Goal: Information Seeking & Learning: Learn about a topic

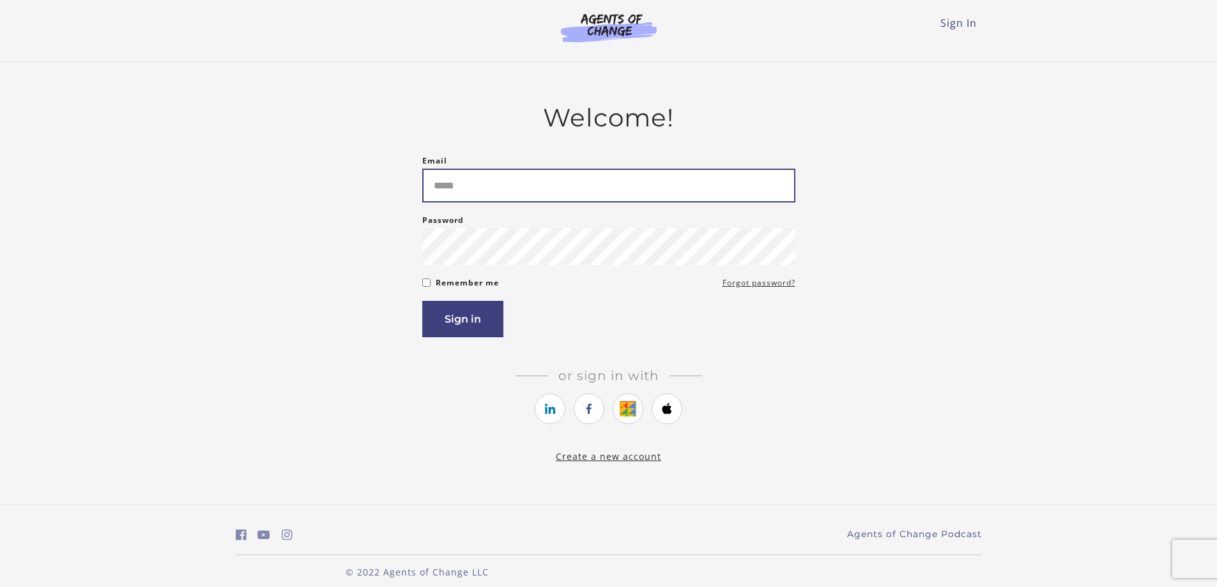
click at [658, 187] on input "Email" at bounding box center [608, 186] width 373 height 34
type input "**********"
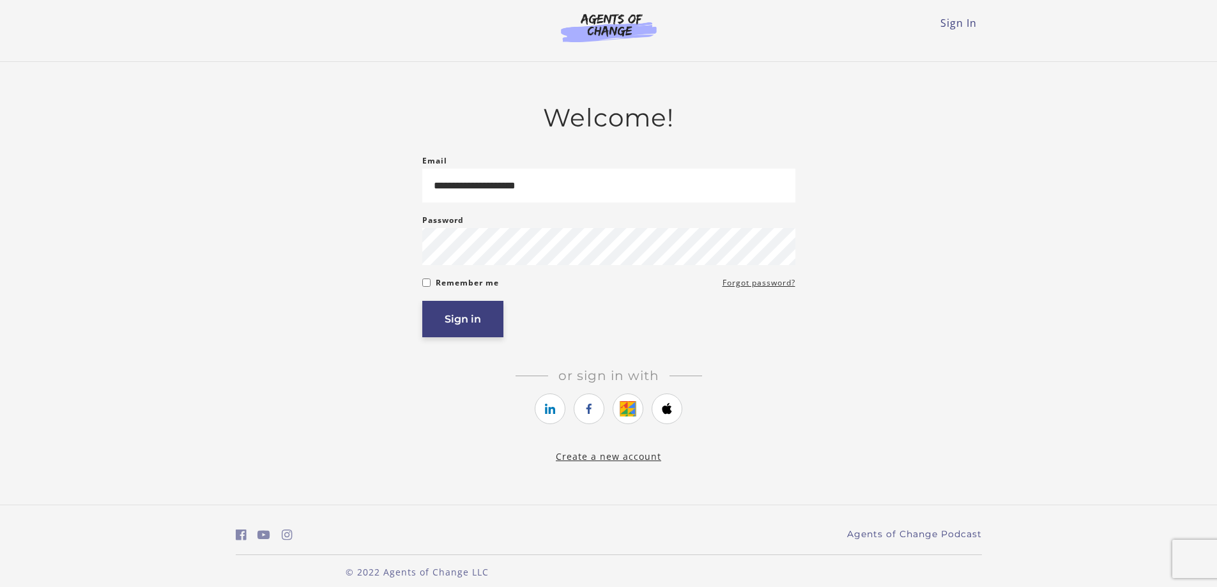
click at [454, 324] on button "Sign in" at bounding box center [462, 319] width 81 height 36
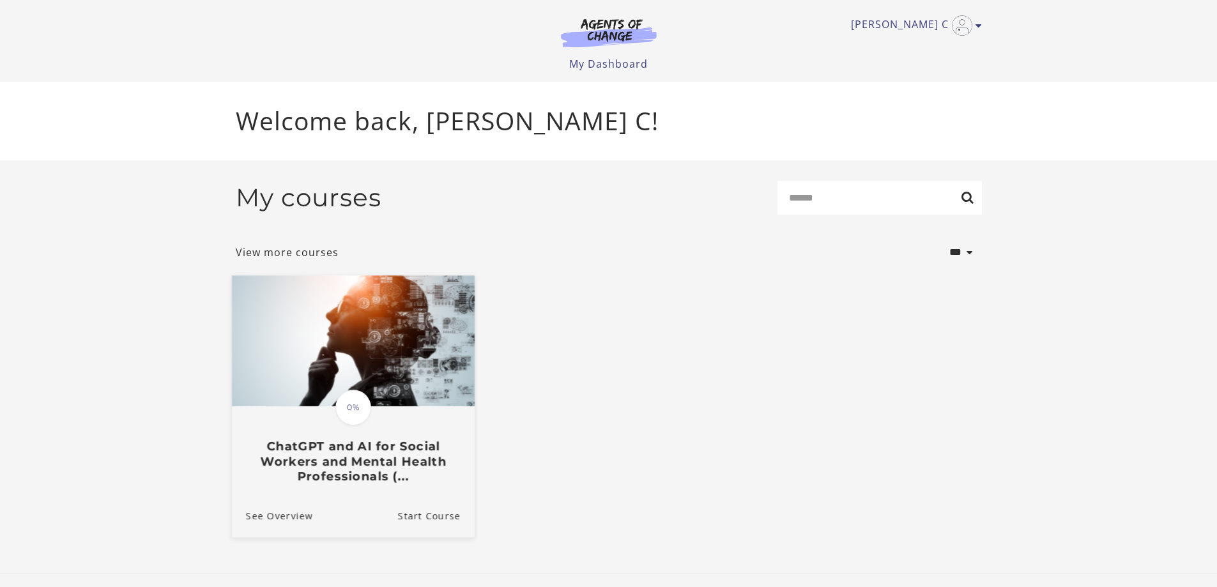
click at [345, 484] on h3 "ChatGPT and AI for Social Workers and Mental Health Professionals (..." at bounding box center [352, 461] width 215 height 45
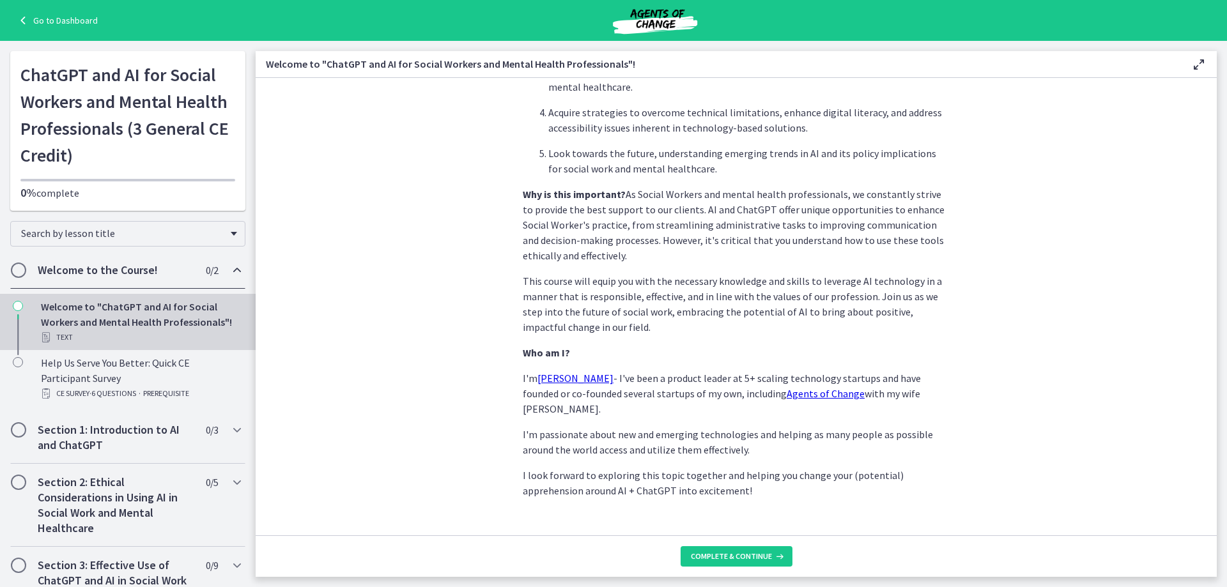
scroll to position [529, 0]
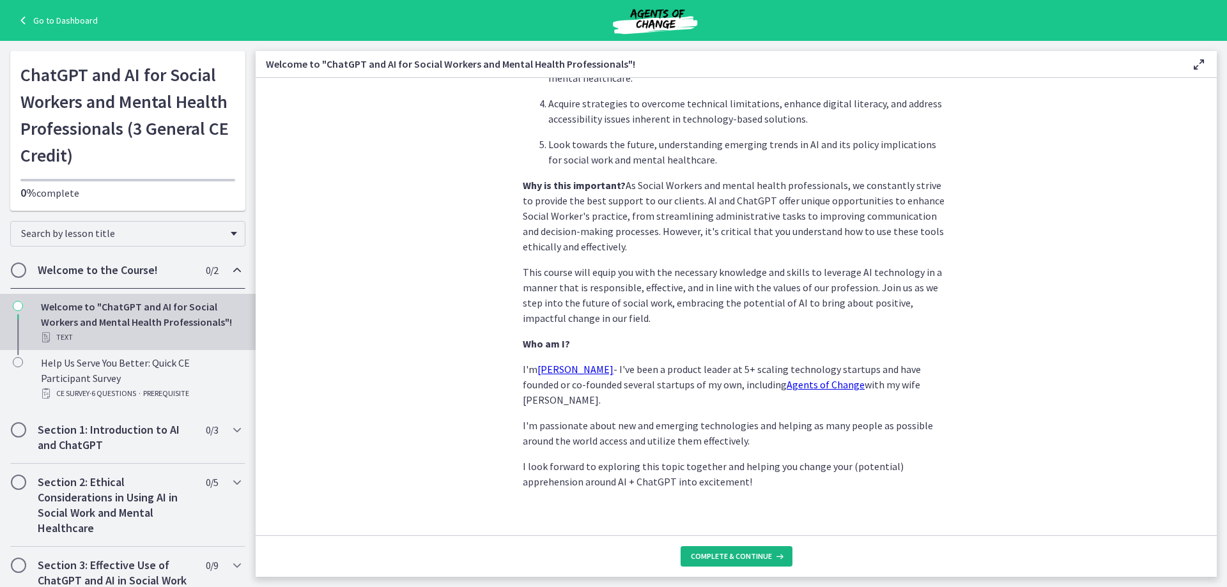
click at [720, 558] on span "Complete & continue" at bounding box center [731, 556] width 81 height 10
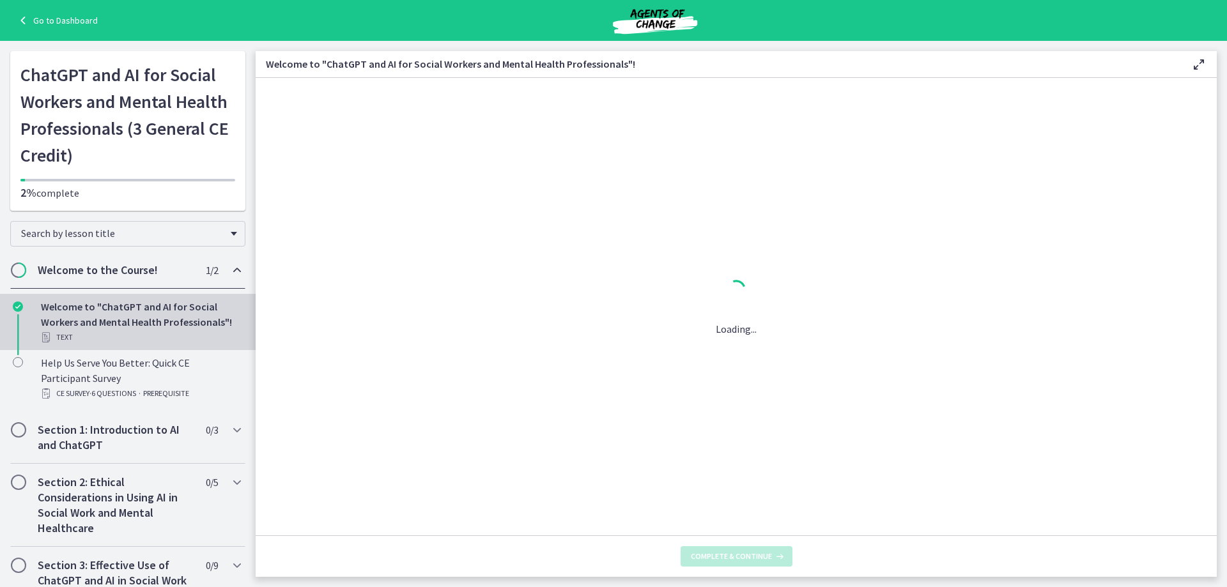
scroll to position [0, 0]
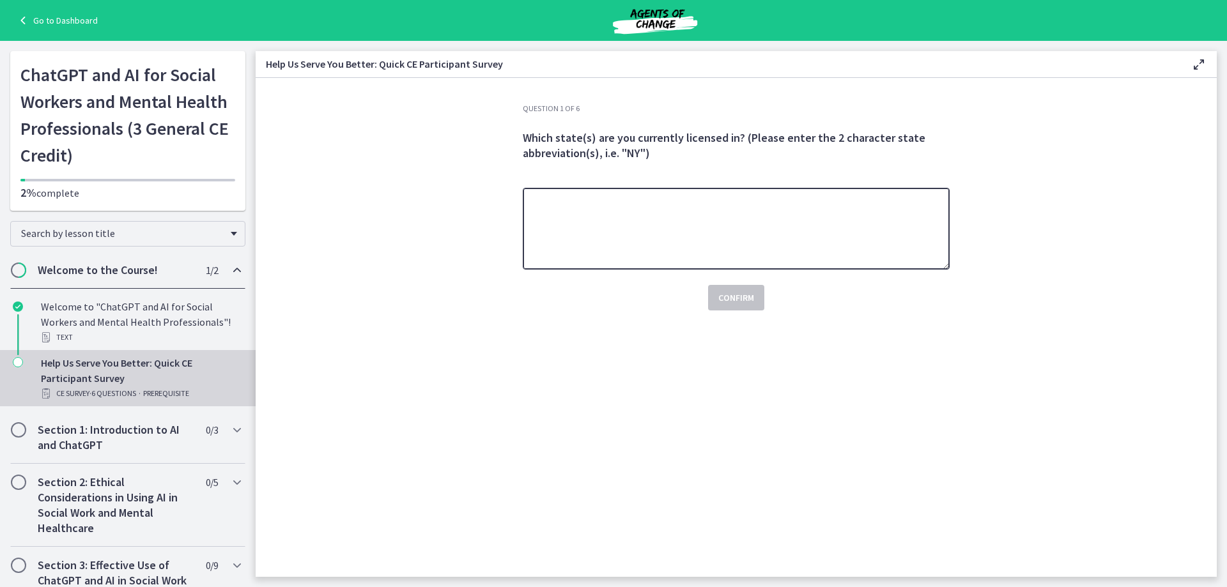
click at [629, 206] on textarea at bounding box center [736, 229] width 427 height 82
type textarea "*"
type textarea "**"
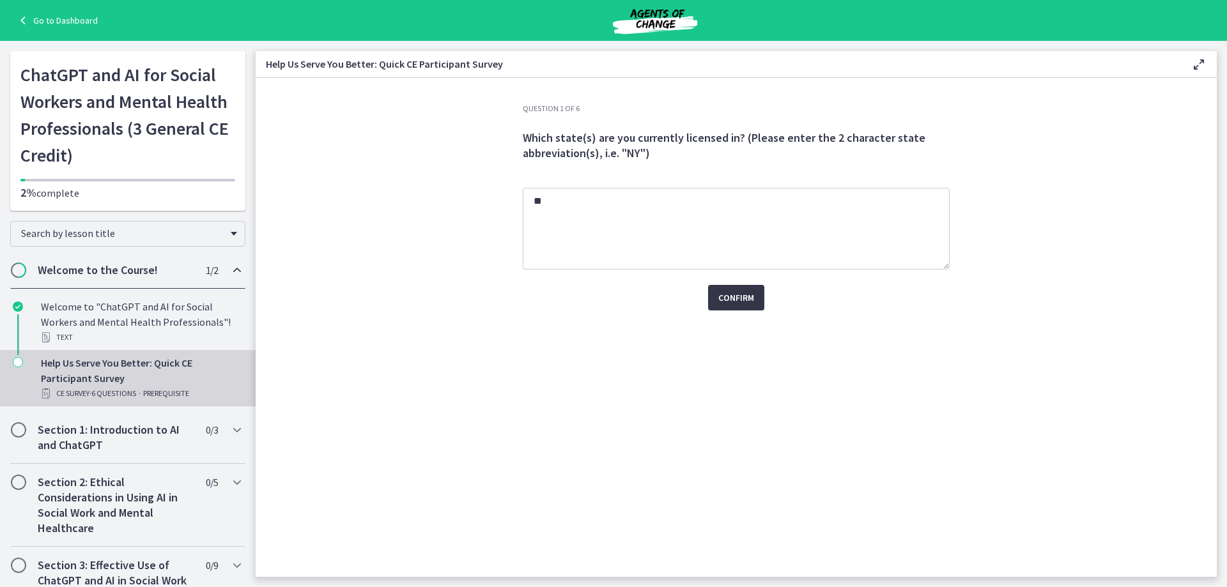
click at [751, 298] on span "Confirm" at bounding box center [736, 297] width 36 height 15
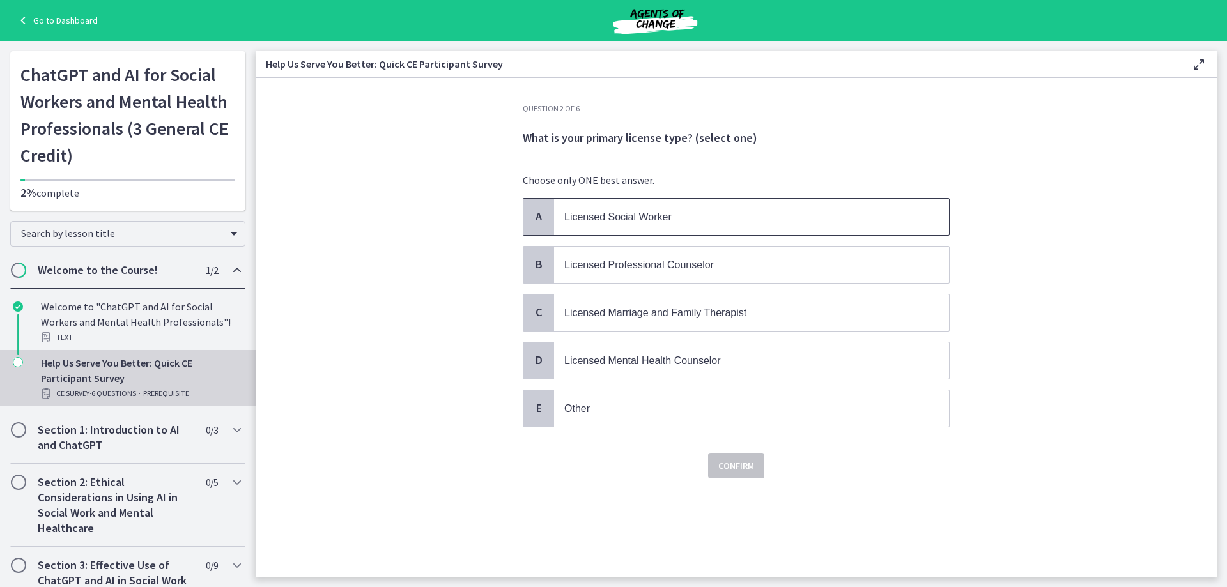
click at [622, 210] on p "Licensed Social Worker" at bounding box center [738, 217] width 349 height 16
click at [744, 465] on span "Confirm" at bounding box center [736, 465] width 36 height 15
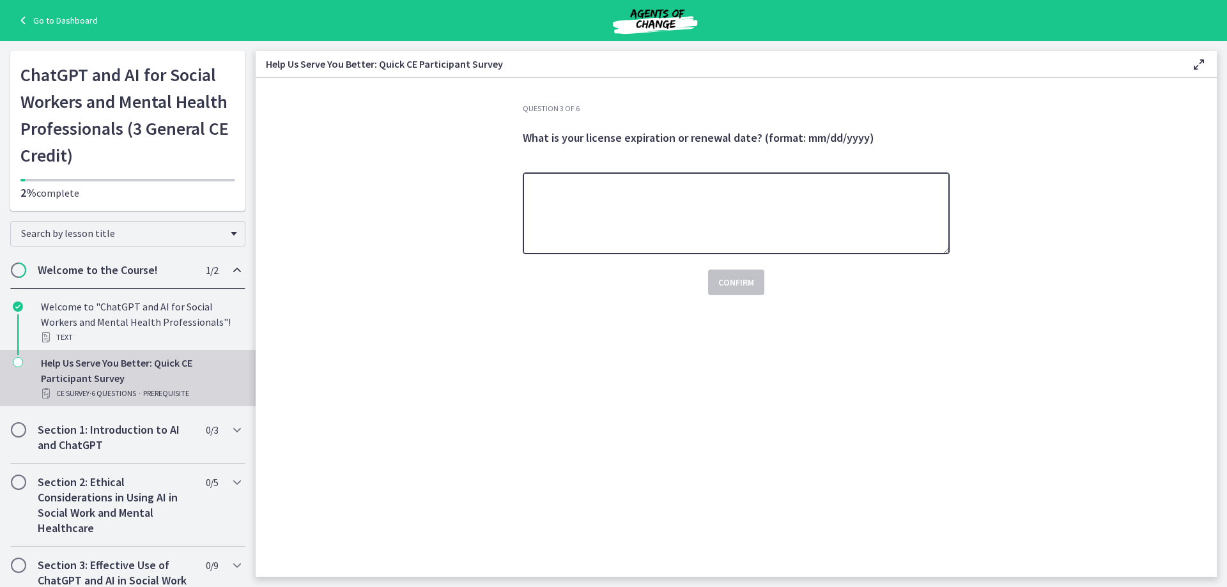
click at [612, 201] on textarea at bounding box center [736, 214] width 427 height 82
type textarea "********"
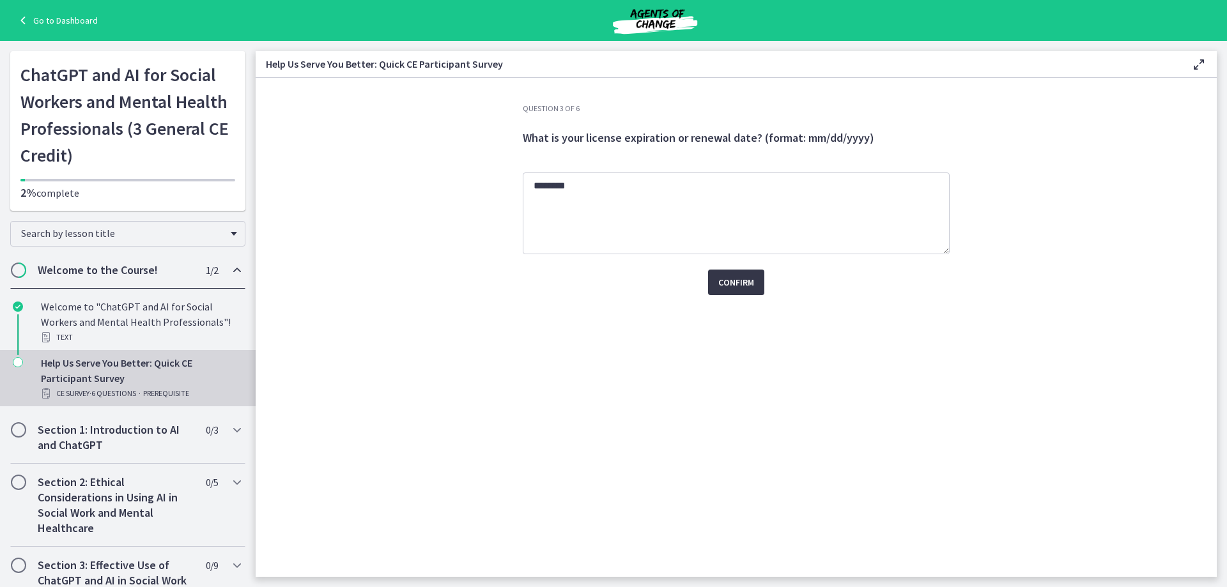
click at [731, 289] on span "Confirm" at bounding box center [736, 282] width 36 height 15
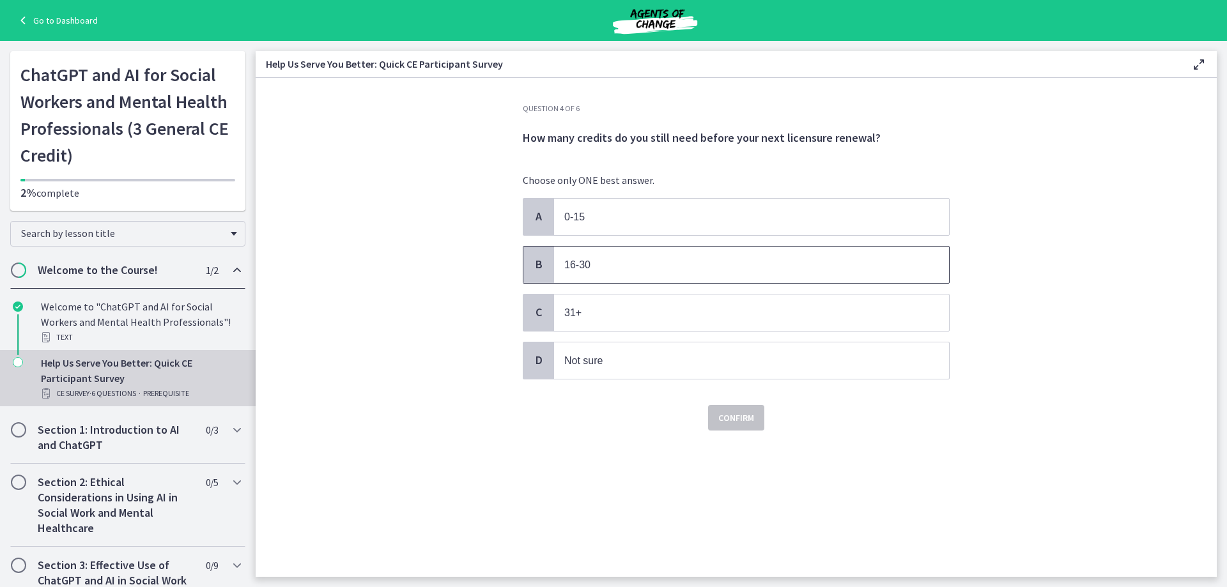
click at [566, 265] on span "16-30" at bounding box center [577, 264] width 26 height 11
click at [723, 413] on span "Confirm" at bounding box center [736, 417] width 36 height 15
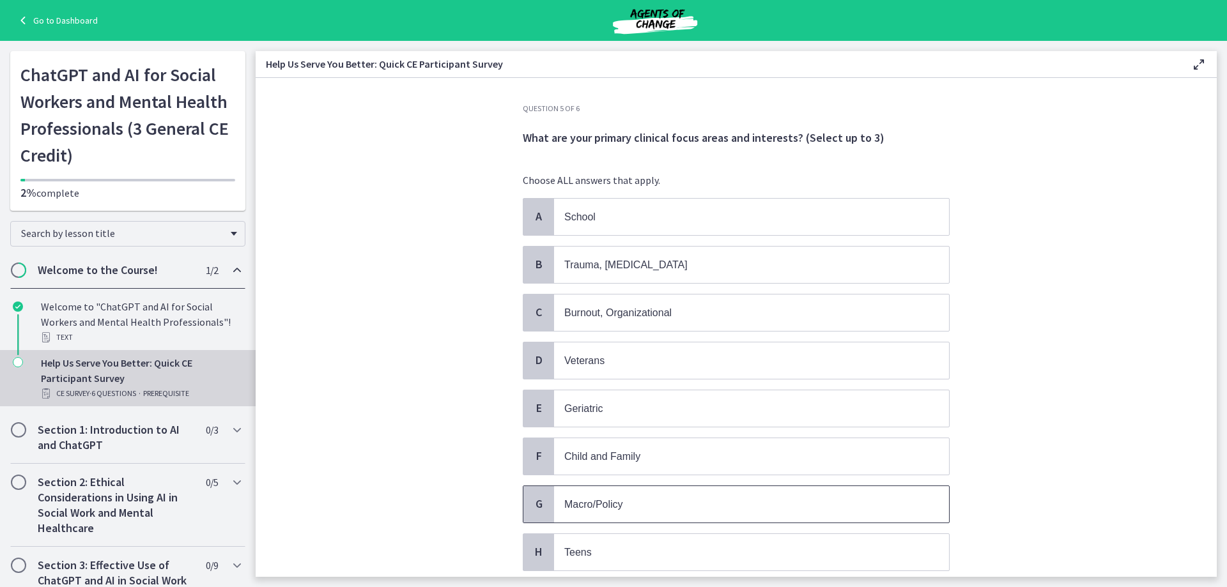
click at [618, 512] on span "Macro/Policy" at bounding box center [751, 504] width 395 height 36
click at [576, 411] on span "Geriatric" at bounding box center [583, 408] width 38 height 11
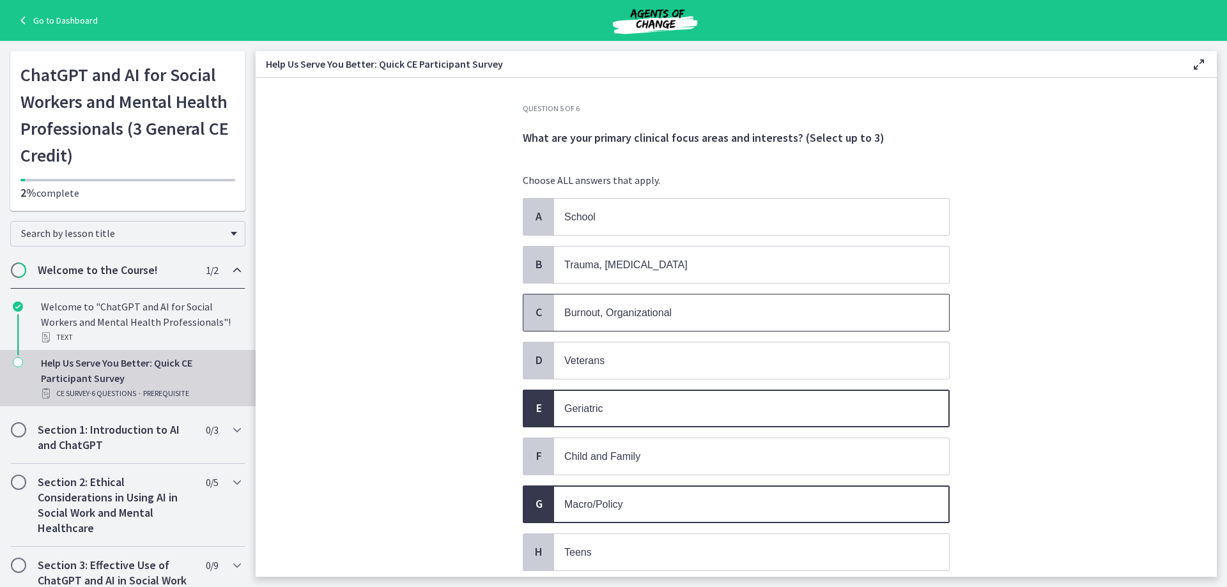
click at [656, 305] on p "Burnout, Organizational" at bounding box center [738, 313] width 349 height 16
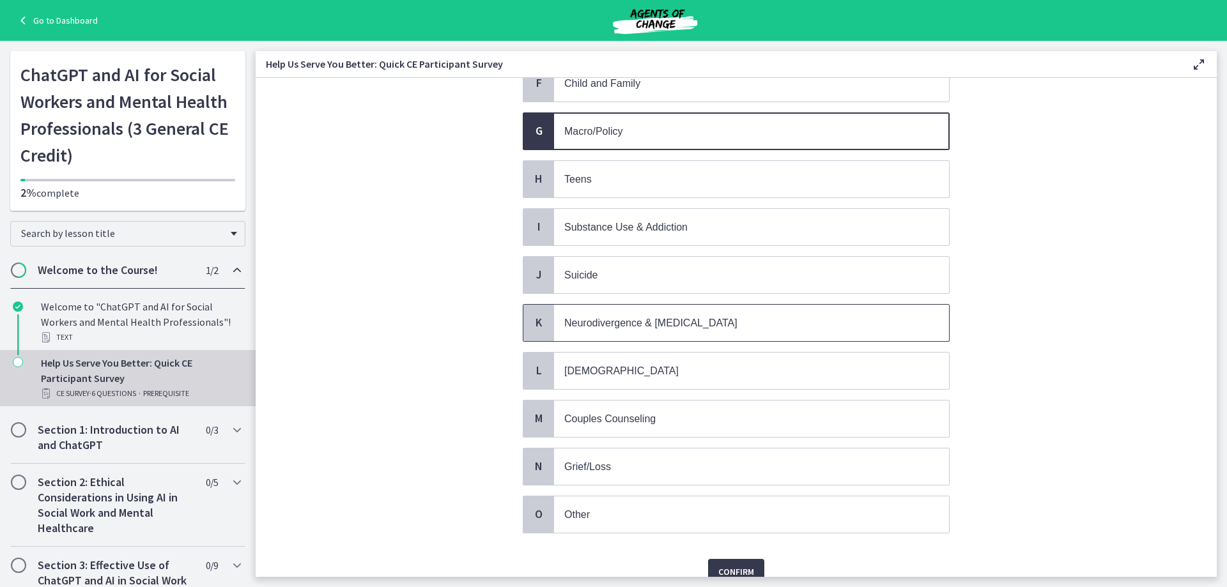
scroll to position [432, 0]
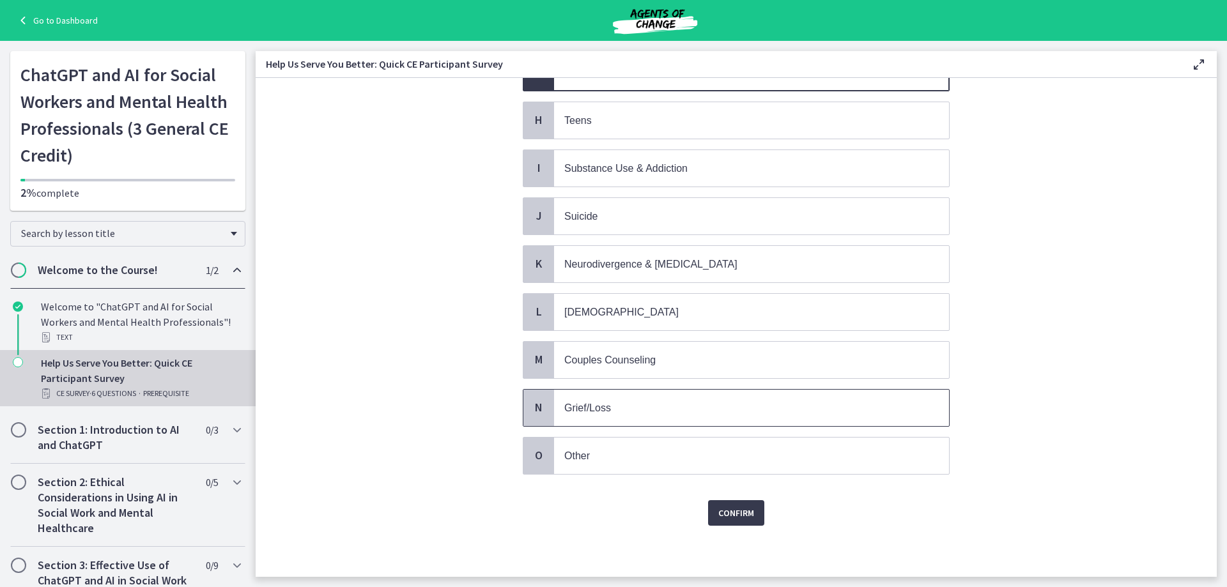
click at [610, 401] on p "Grief/Loss" at bounding box center [738, 408] width 349 height 16
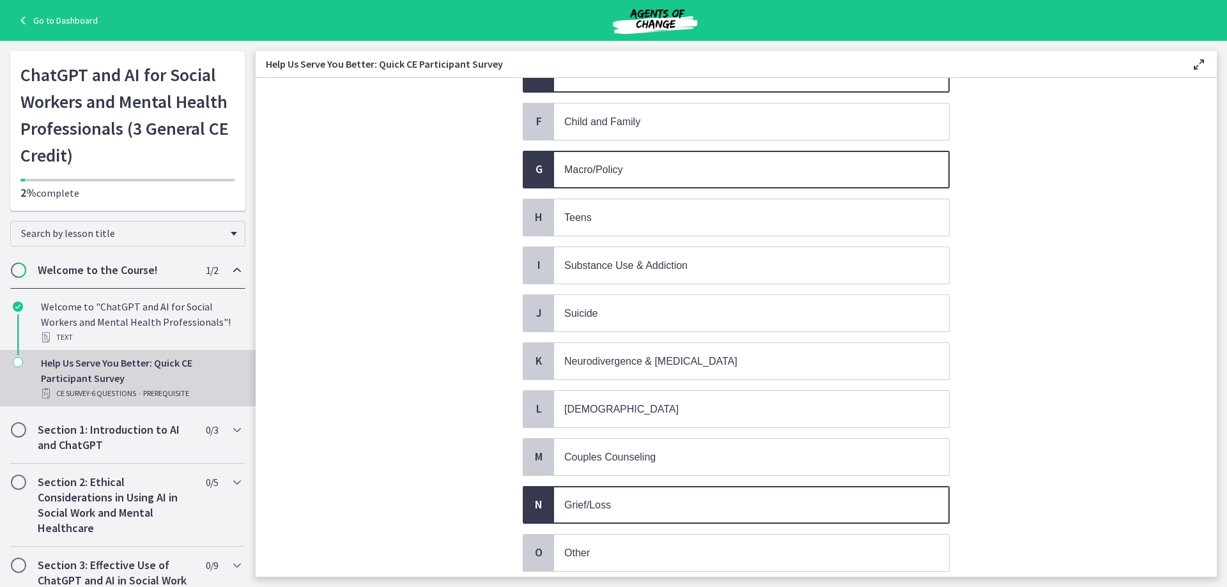
scroll to position [176, 0]
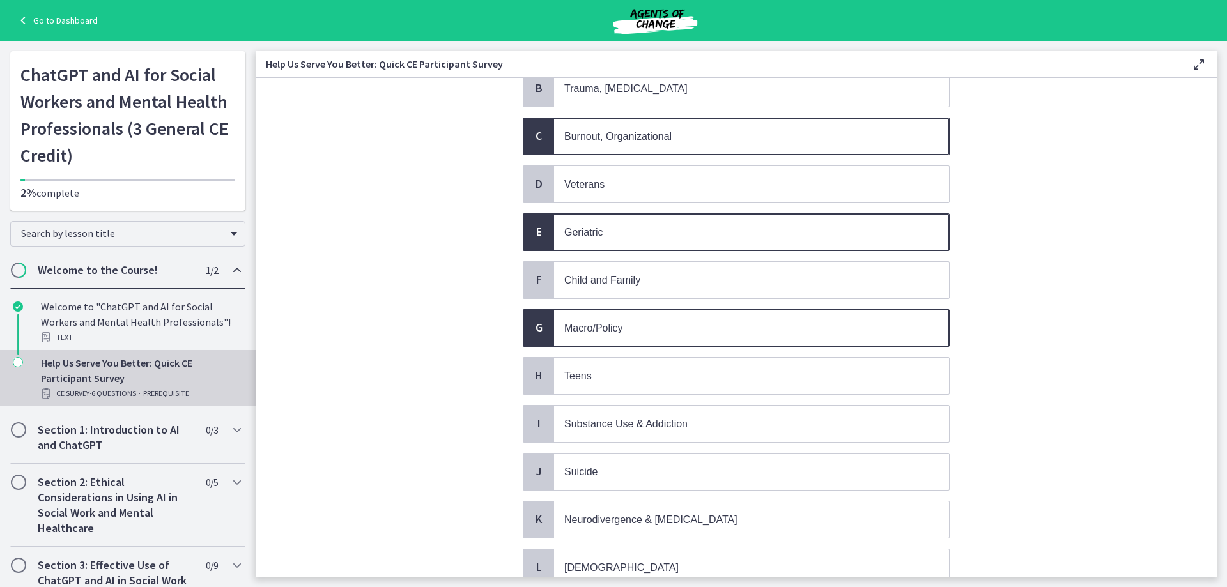
click at [575, 314] on span "Macro/Policy" at bounding box center [751, 328] width 395 height 36
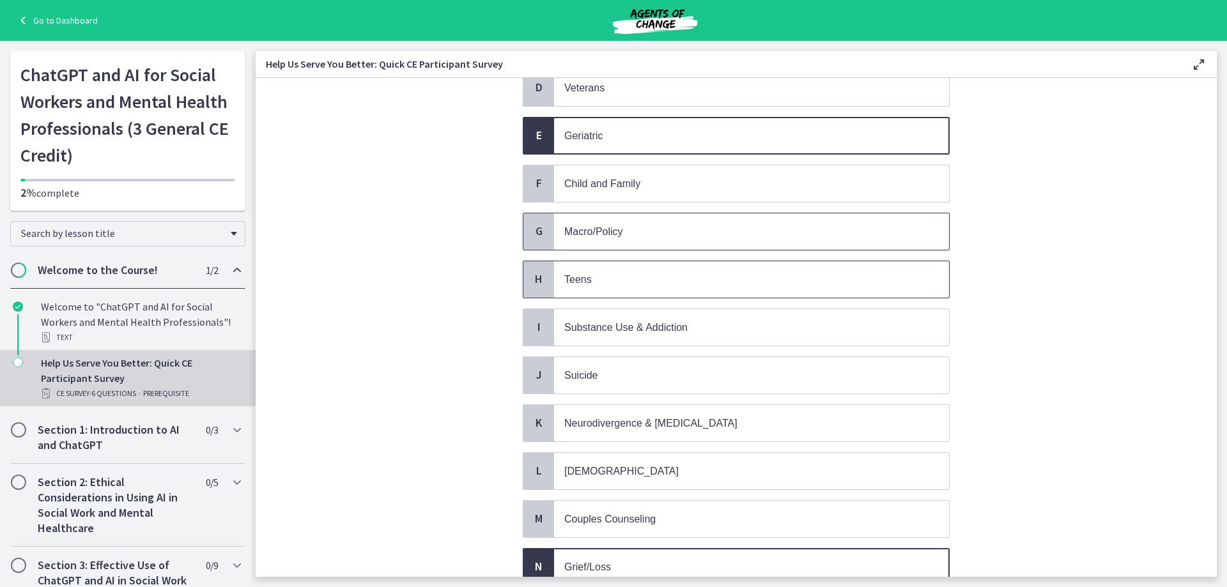
scroll to position [432, 0]
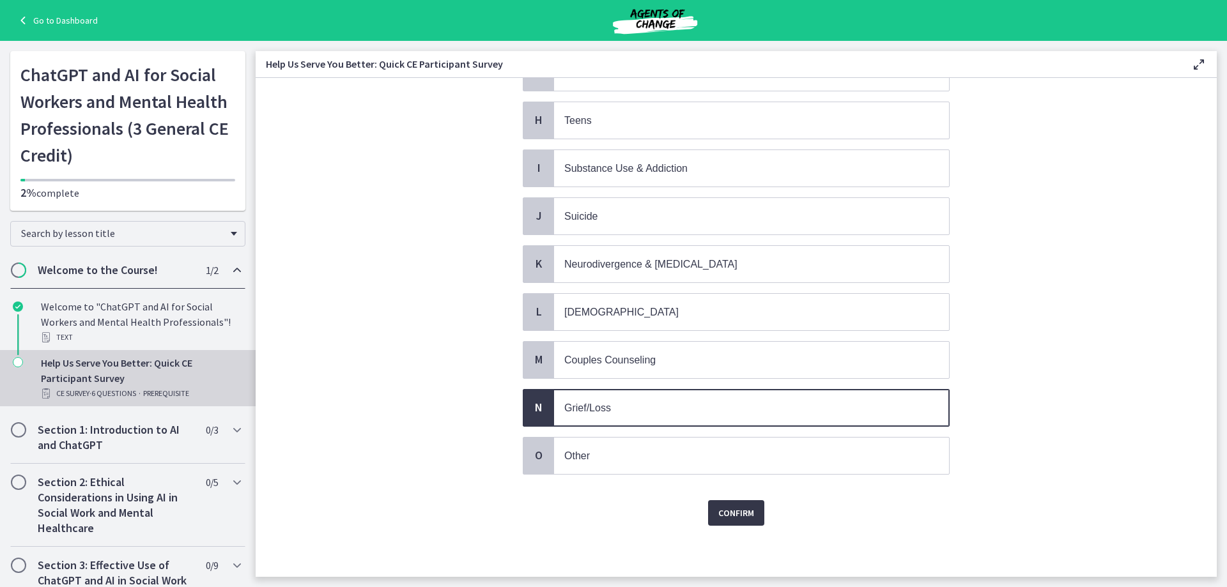
click at [728, 518] on span "Confirm" at bounding box center [736, 512] width 36 height 15
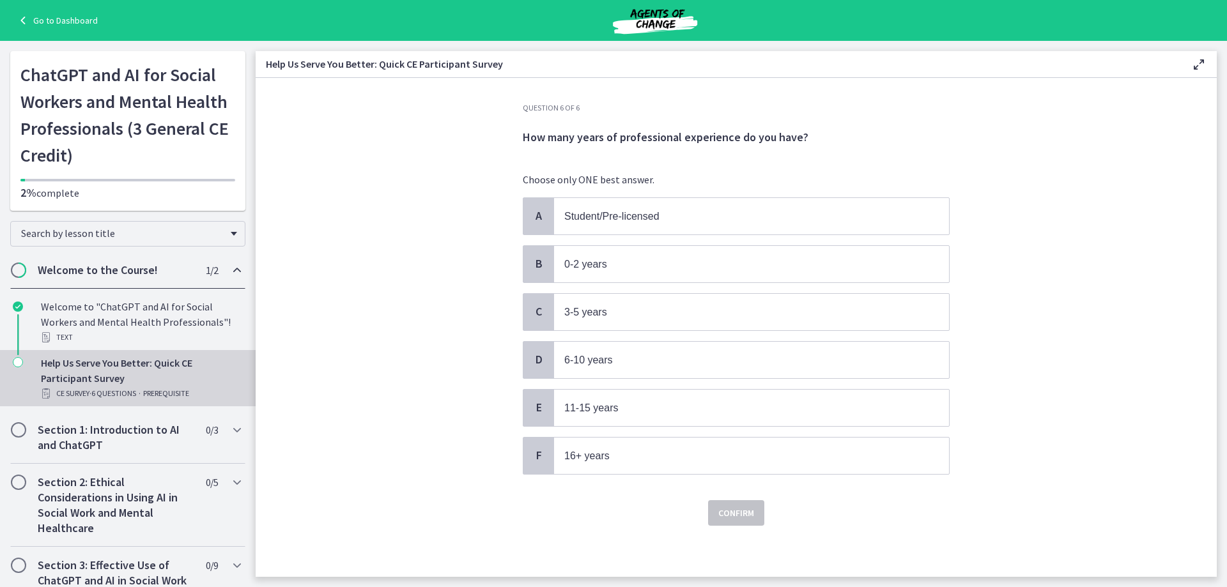
scroll to position [0, 0]
click at [643, 465] on span "16+ years" at bounding box center [751, 456] width 395 height 36
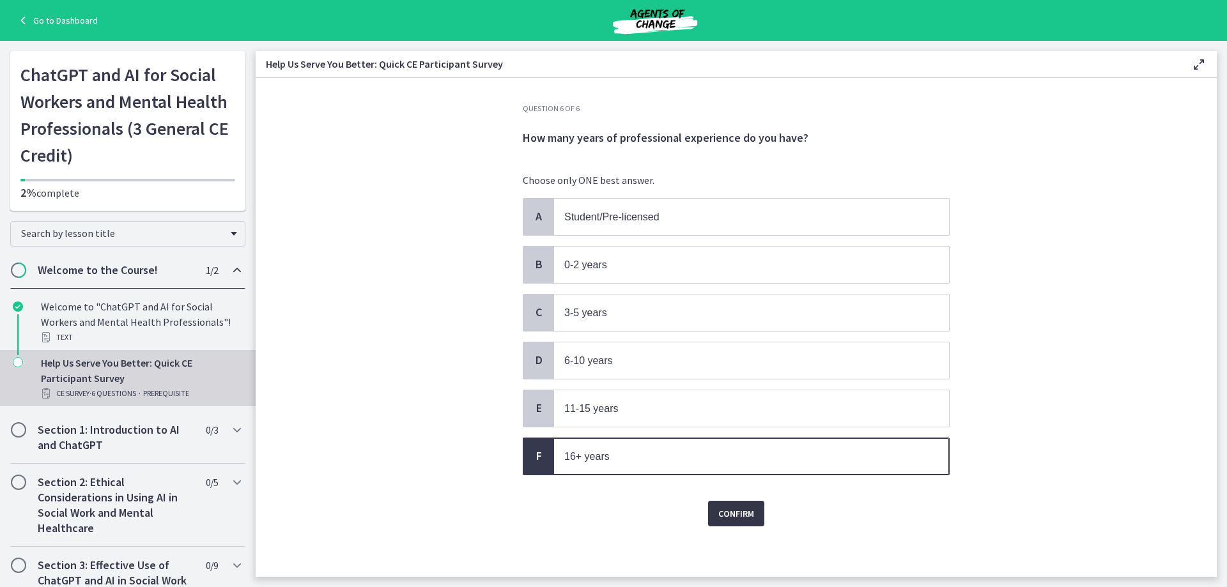
click at [732, 508] on span "Confirm" at bounding box center [736, 513] width 36 height 15
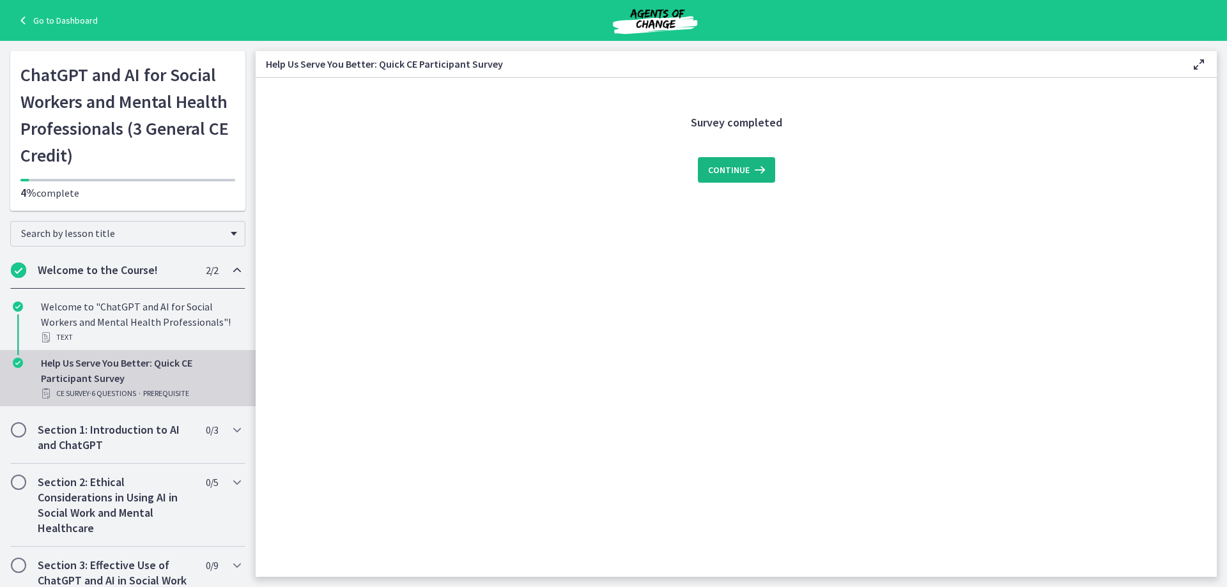
click at [745, 171] on span "Continue" at bounding box center [729, 169] width 42 height 15
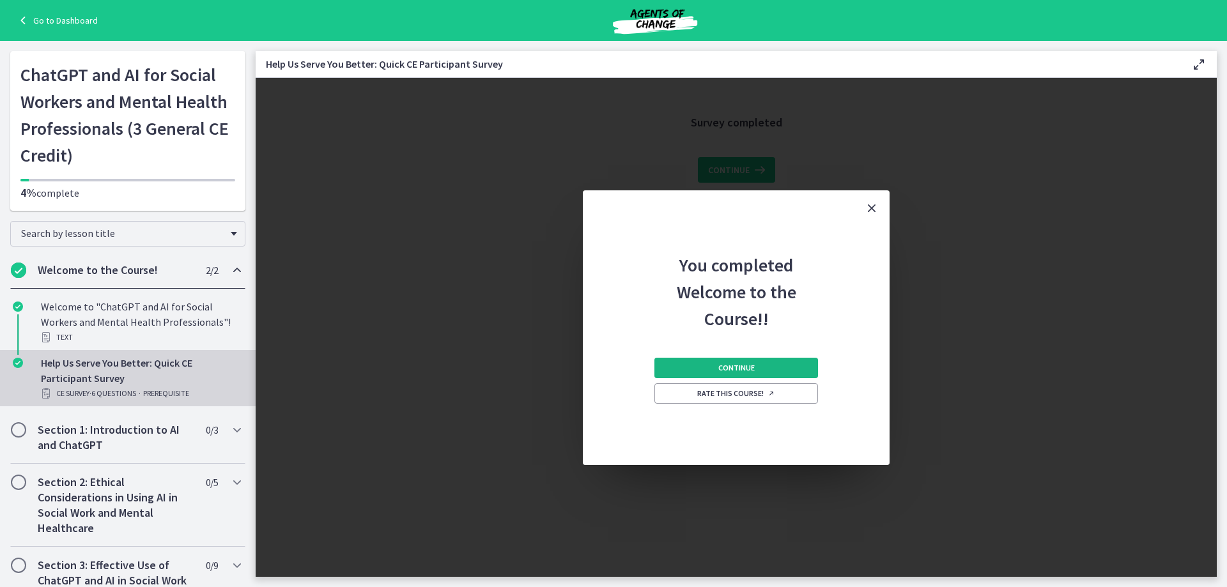
click at [774, 367] on button "Continue" at bounding box center [736, 368] width 164 height 20
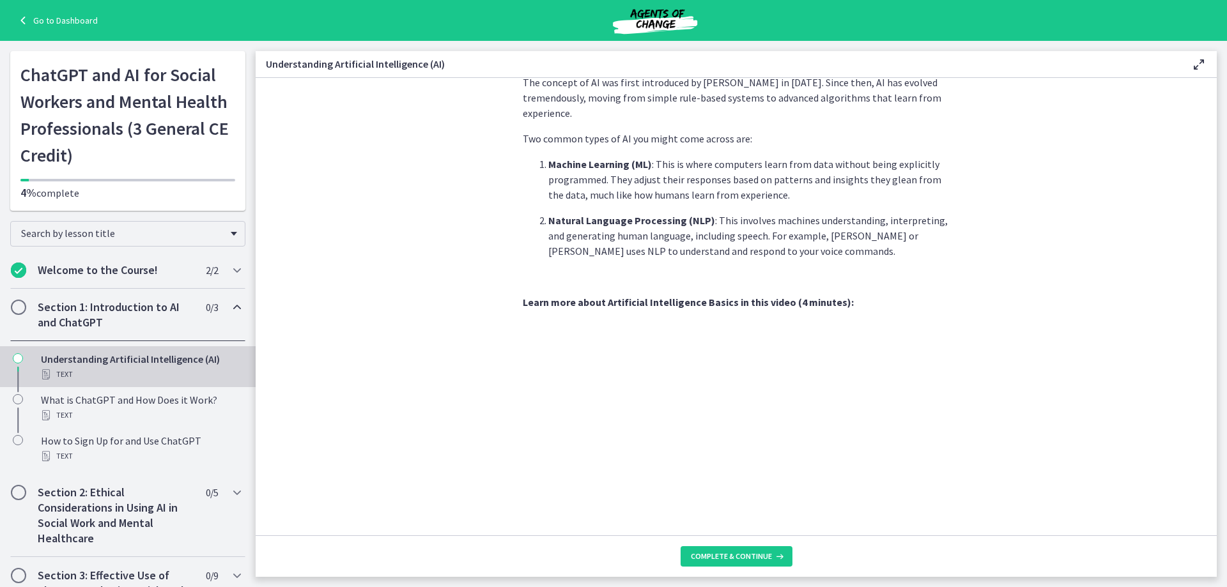
scroll to position [383, 0]
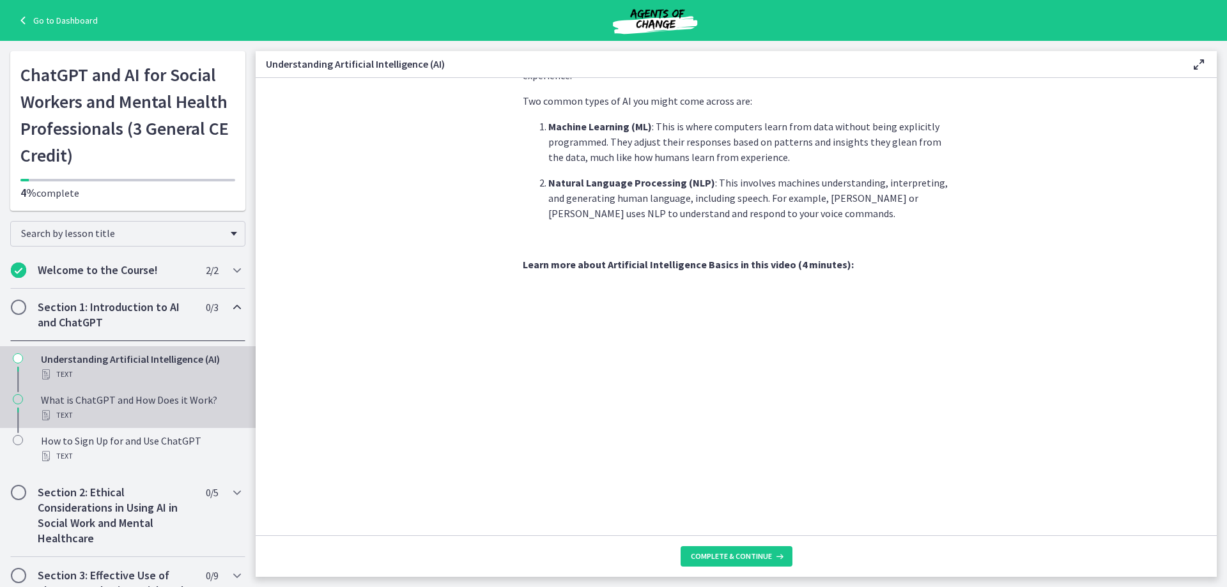
click at [142, 398] on div "What is ChatGPT and How Does it Work? Text" at bounding box center [140, 407] width 199 height 31
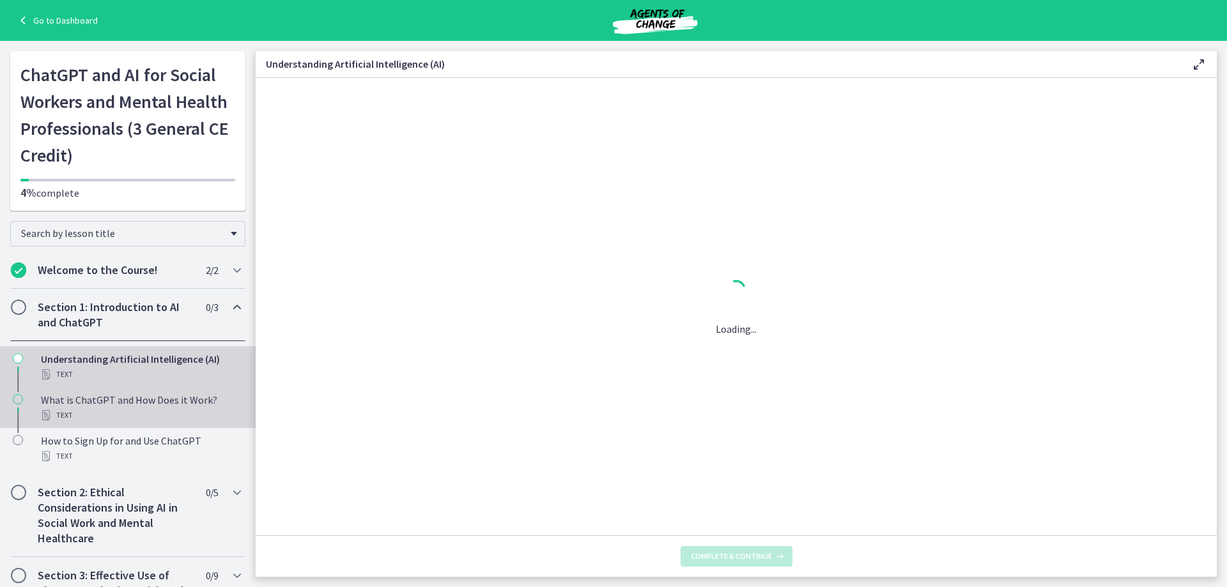
scroll to position [0, 0]
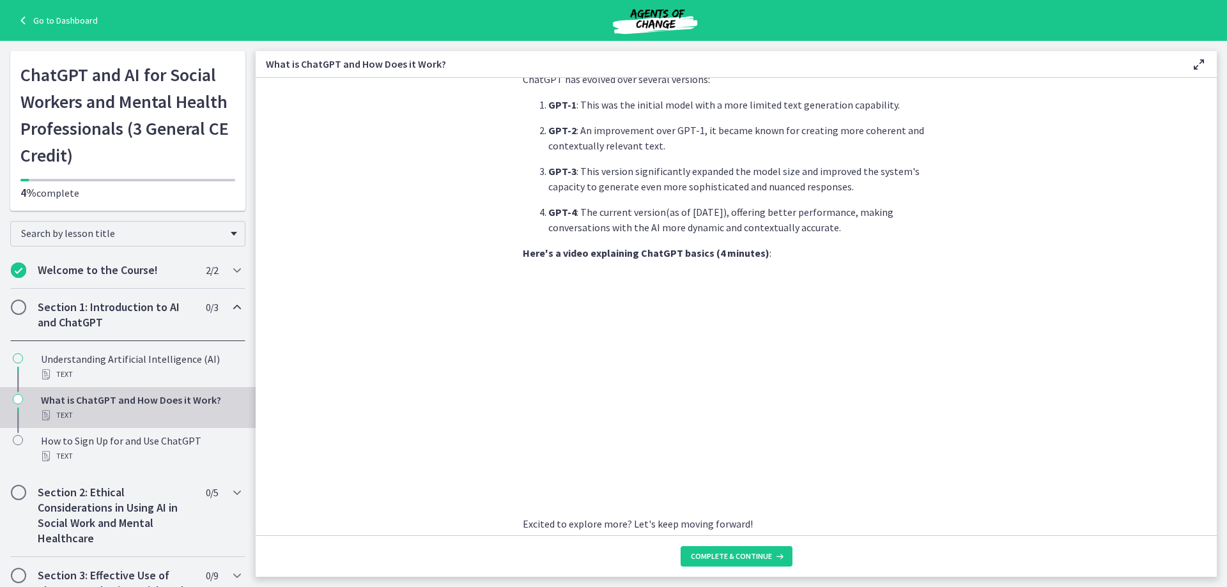
scroll to position [553, 0]
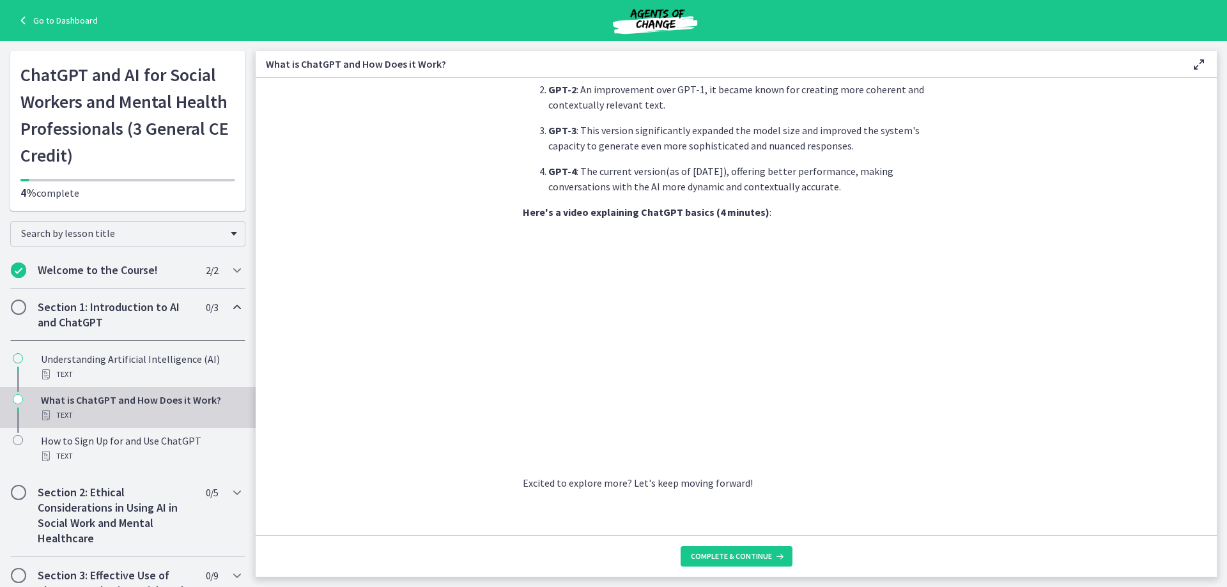
click at [17, 309] on span "Chapters" at bounding box center [18, 307] width 13 height 13
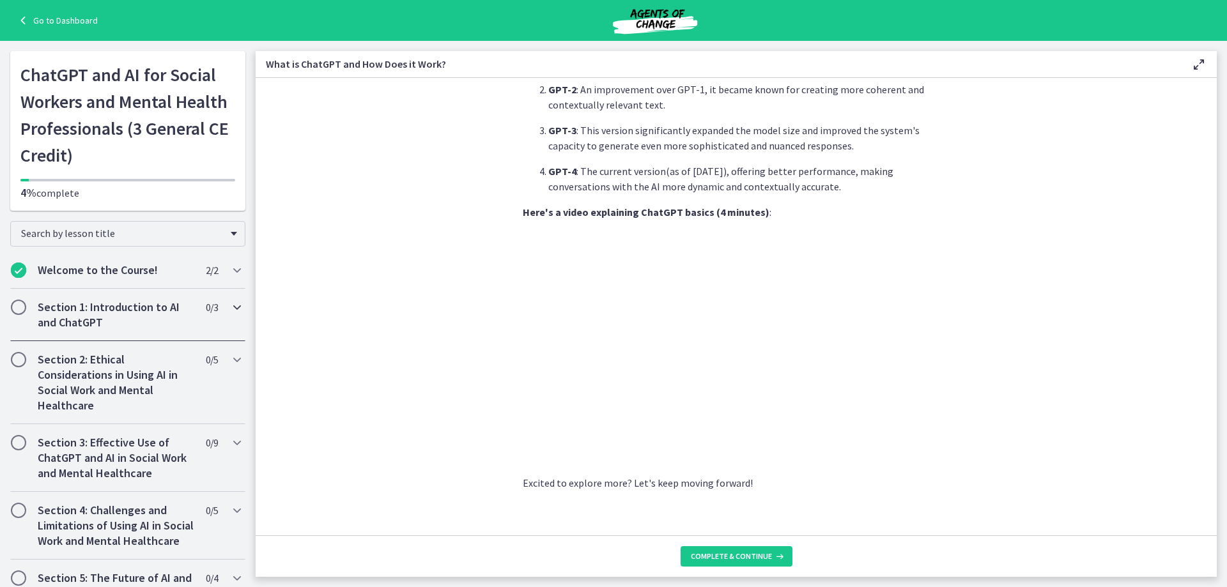
click at [17, 309] on span "Chapters" at bounding box center [18, 307] width 13 height 13
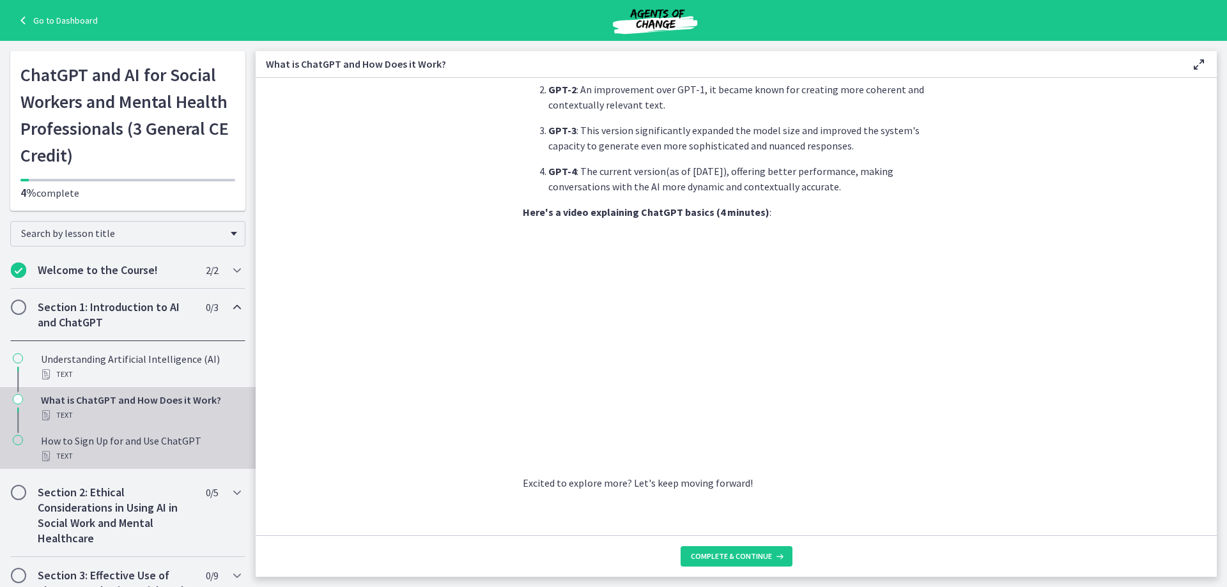
click at [50, 445] on div "How to Sign Up for and Use ChatGPT Text" at bounding box center [140, 448] width 199 height 31
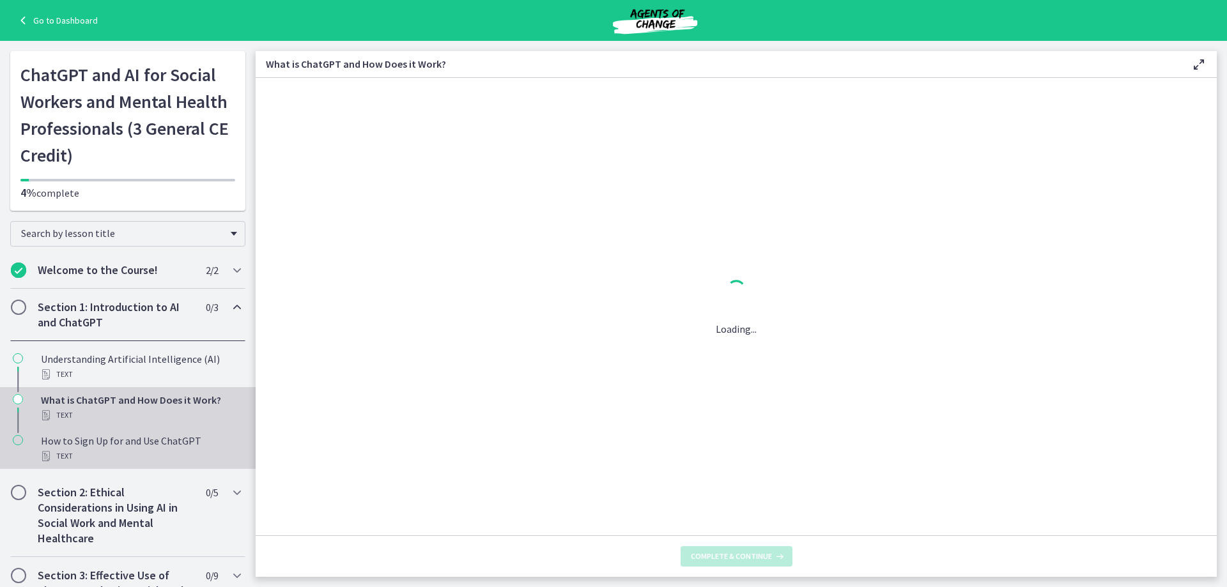
scroll to position [0, 0]
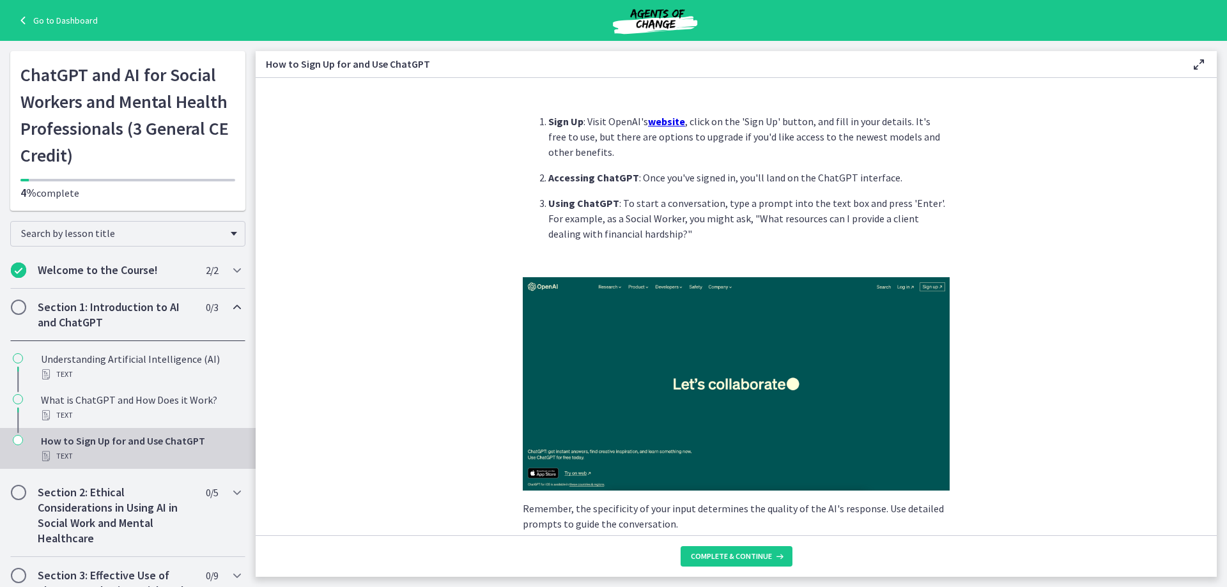
click at [746, 389] on img at bounding box center [736, 383] width 427 height 213
click at [109, 442] on div "How to Sign Up for and Use ChatGPT Text" at bounding box center [140, 448] width 199 height 31
click at [738, 382] on img at bounding box center [736, 383] width 427 height 213
click at [17, 309] on span "Chapters" at bounding box center [18, 307] width 13 height 13
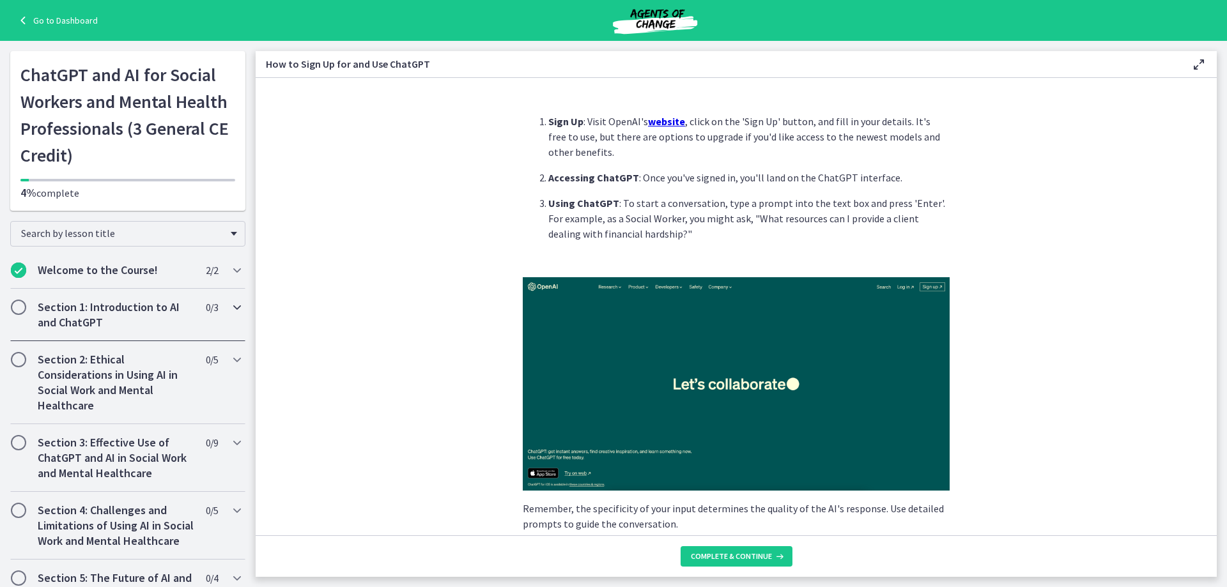
click at [17, 309] on span "Chapters" at bounding box center [18, 307] width 13 height 13
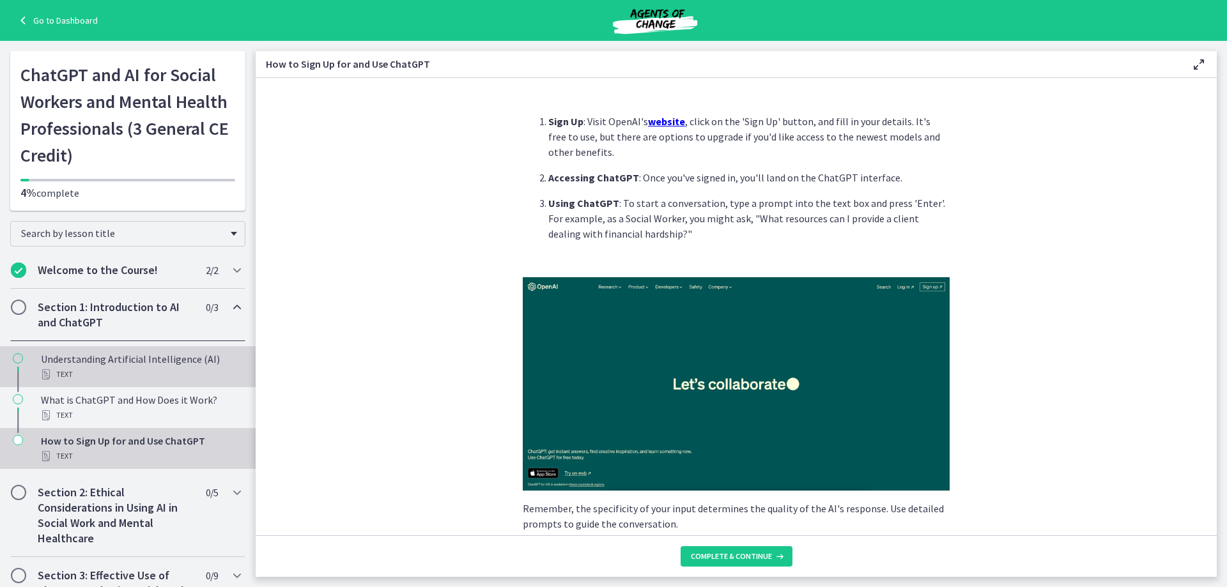
click at [19, 359] on icon "Chapters" at bounding box center [18, 358] width 10 height 10
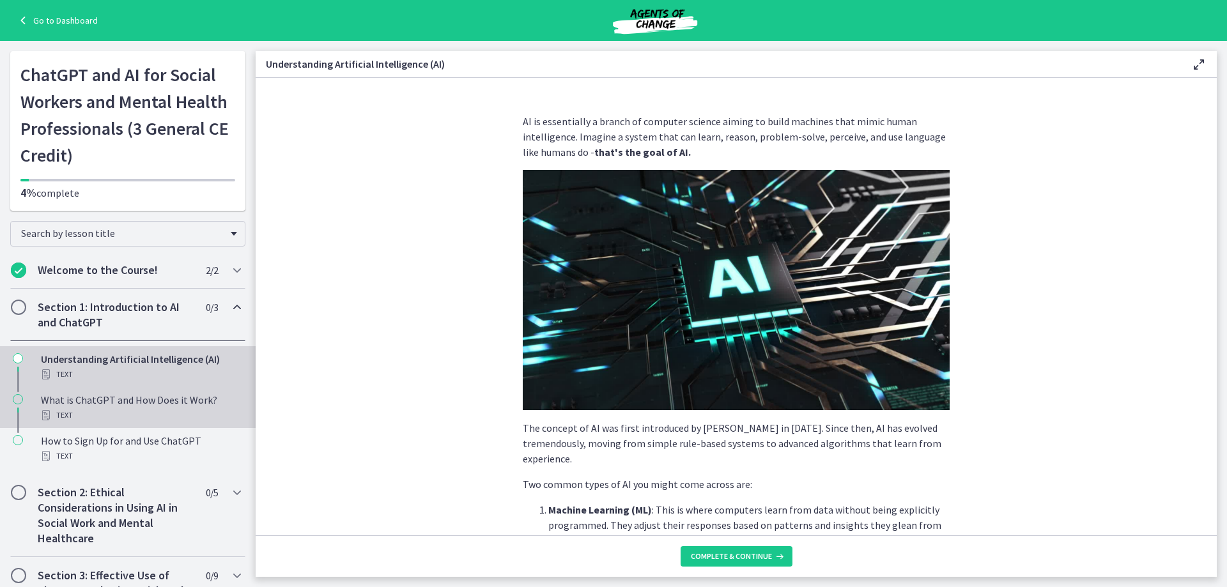
click at [17, 397] on icon "Chapters" at bounding box center [18, 399] width 10 height 10
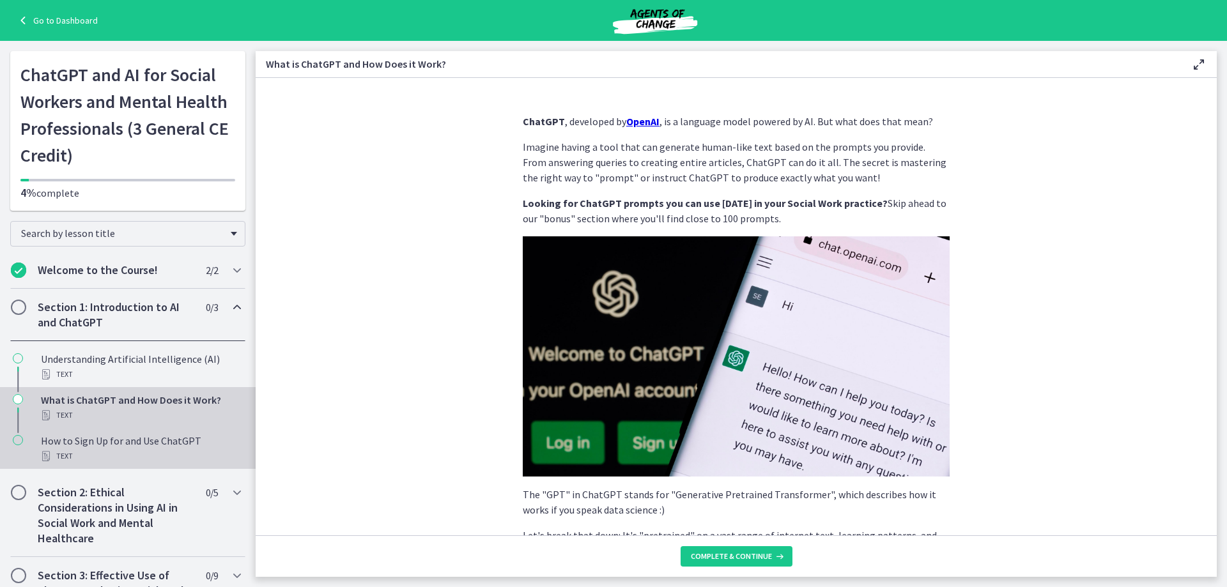
click at [19, 442] on icon "Chapters" at bounding box center [18, 440] width 10 height 10
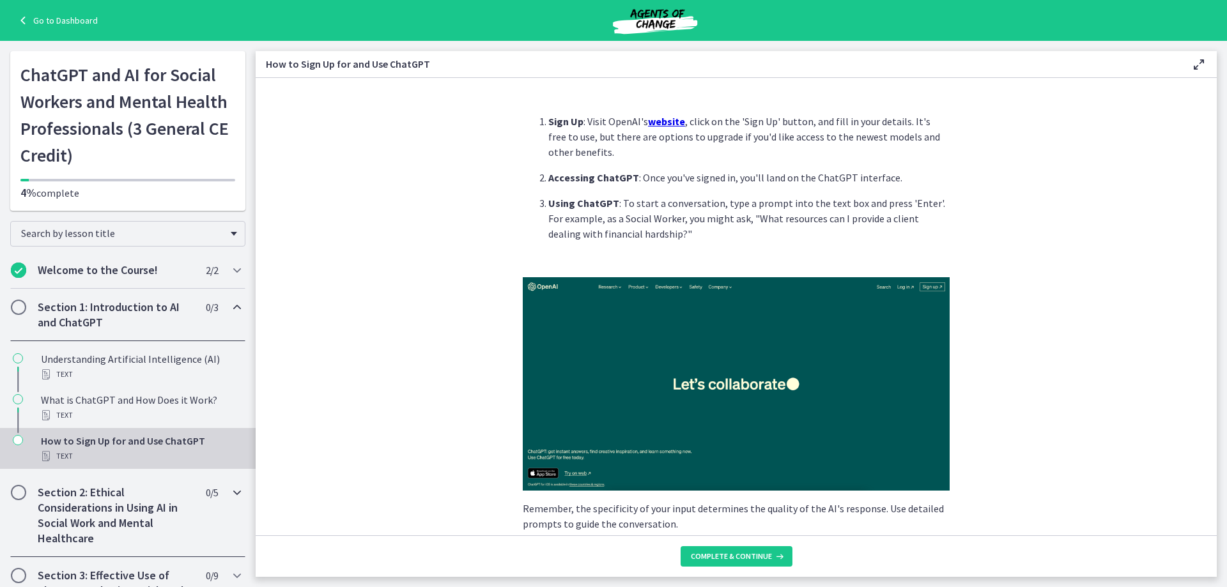
click at [66, 502] on h2 "Section 2: Ethical Considerations in Using AI in Social Work and Mental Healthc…" at bounding box center [116, 515] width 156 height 61
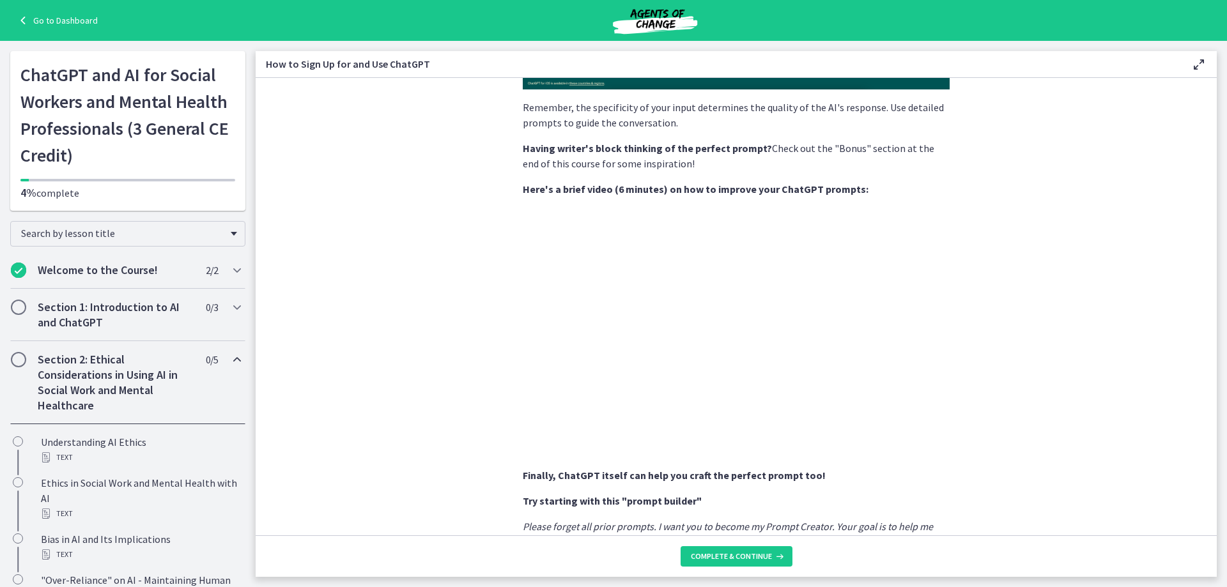
scroll to position [447, 0]
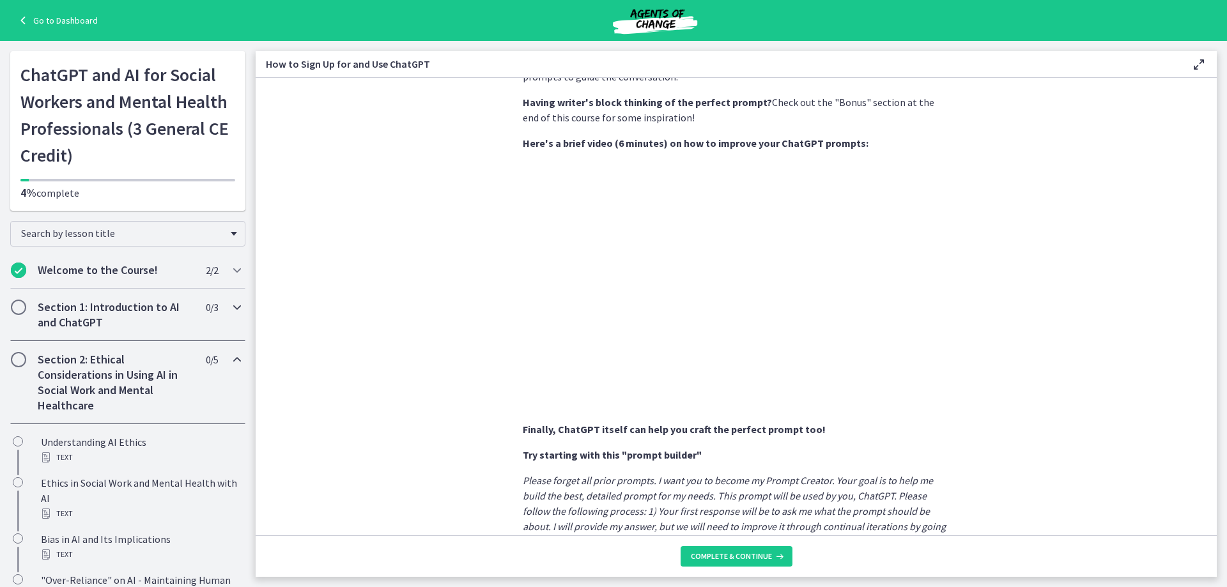
click at [229, 308] on icon "Chapters" at bounding box center [236, 307] width 15 height 15
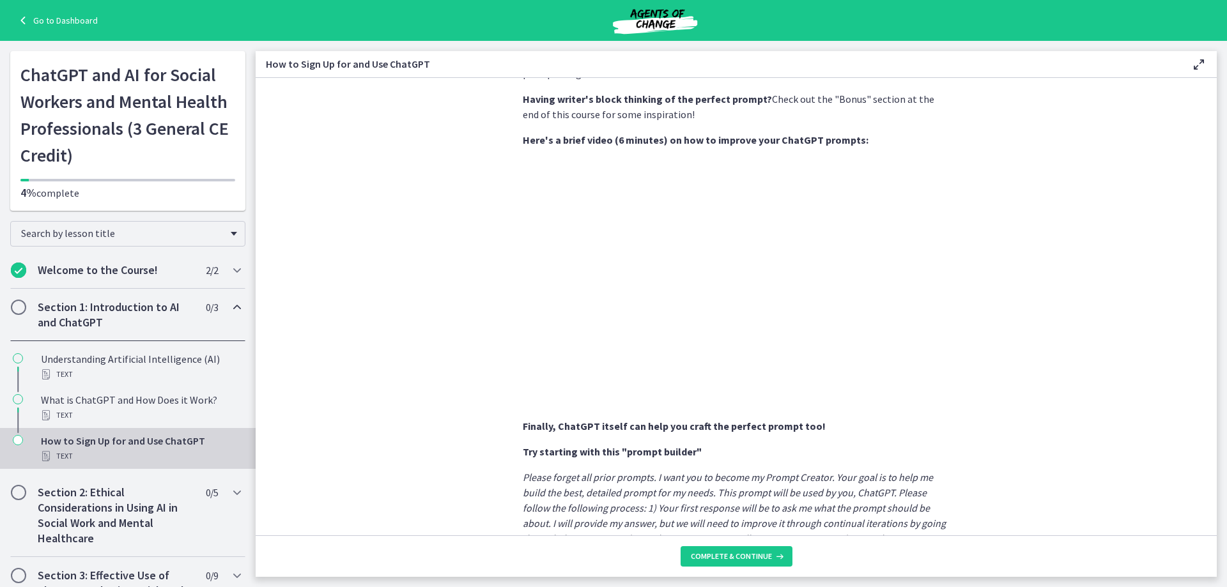
scroll to position [422, 0]
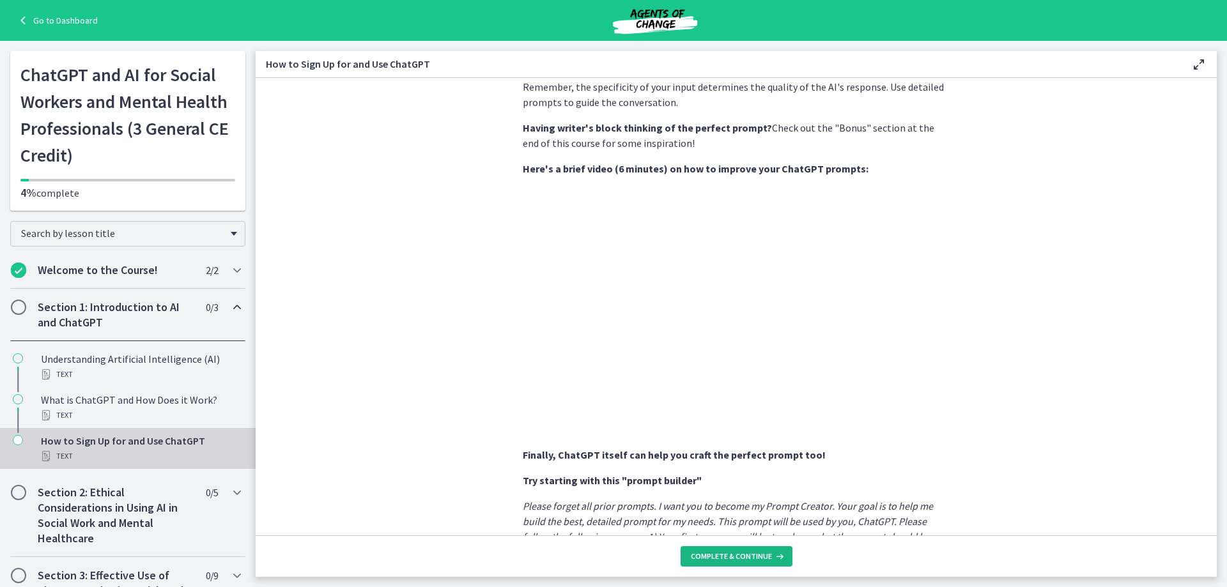
click at [706, 549] on button "Complete & continue" at bounding box center [737, 556] width 112 height 20
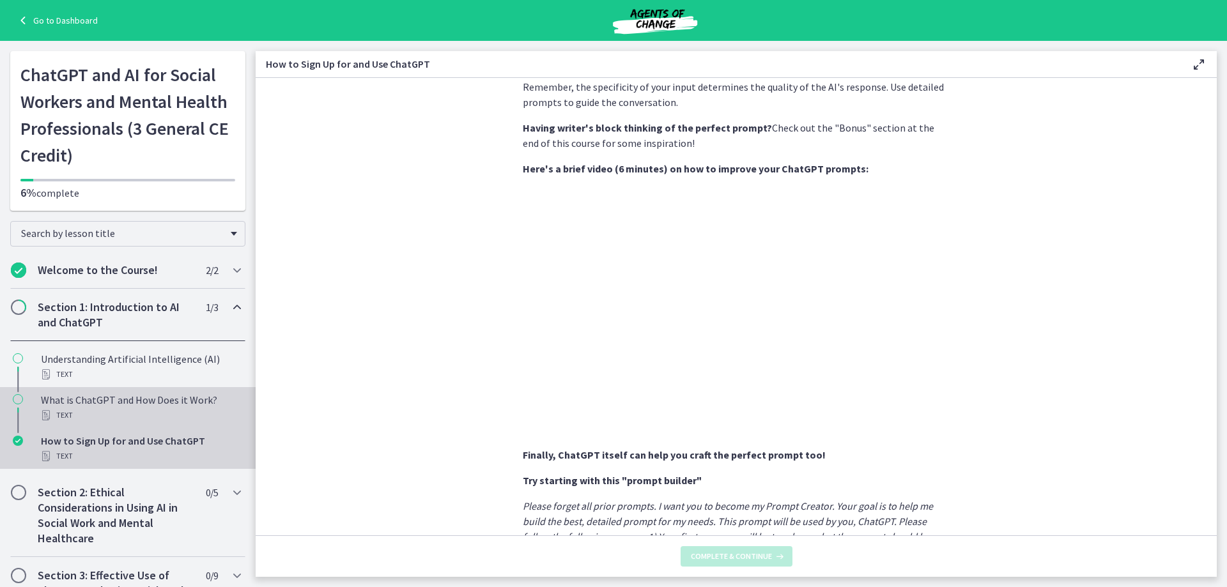
scroll to position [0, 0]
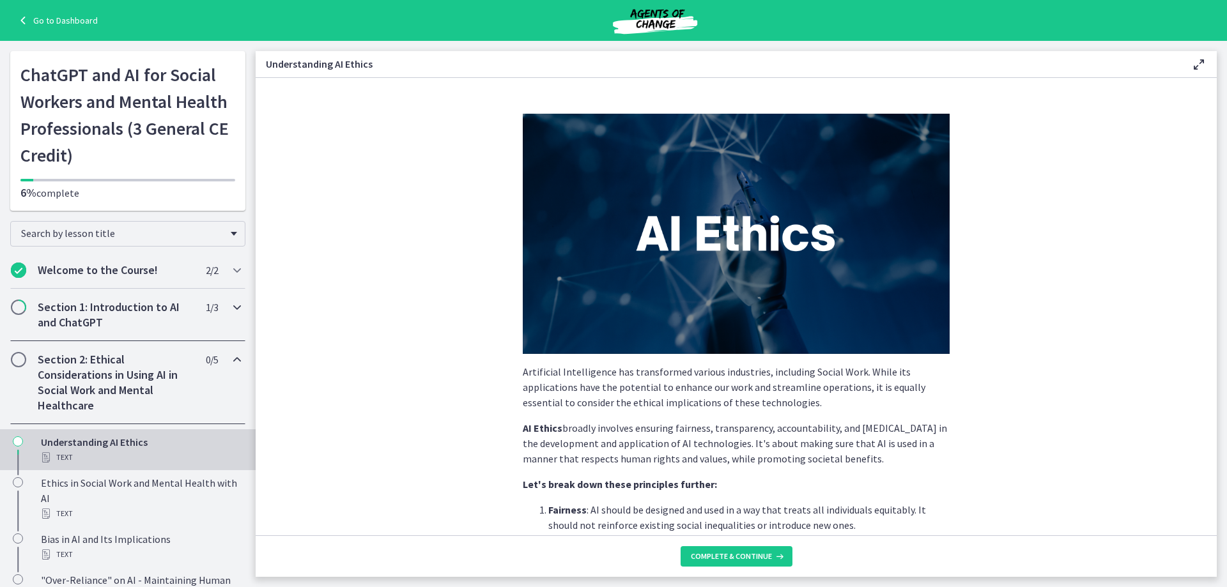
click at [70, 316] on h2 "Section 1: Introduction to AI and ChatGPT" at bounding box center [116, 315] width 156 height 31
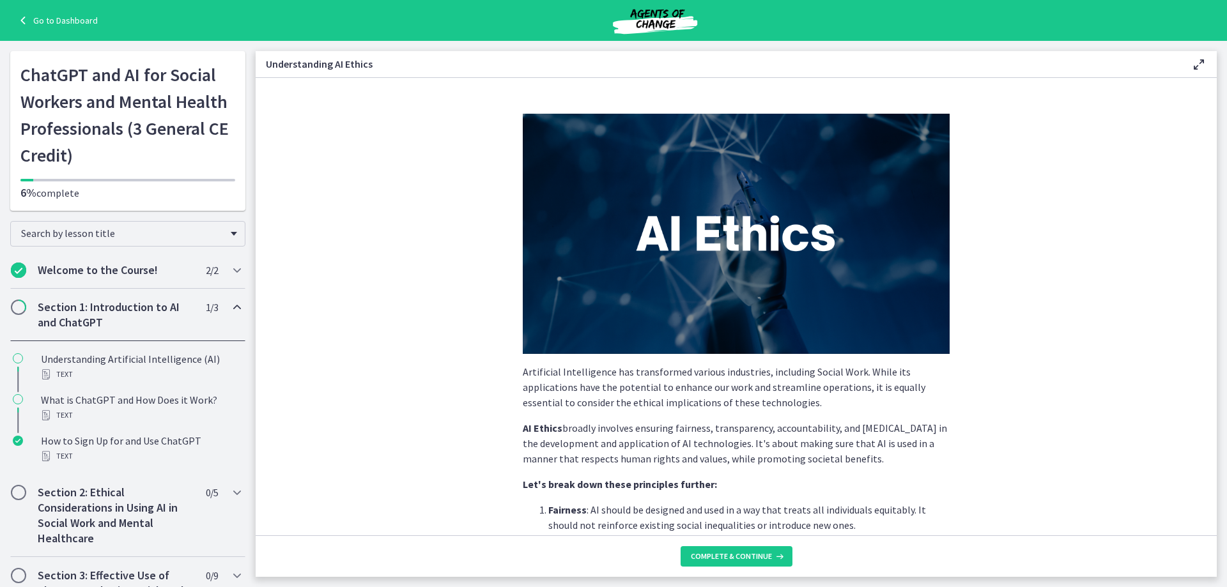
click at [84, 312] on h2 "Section 1: Introduction to AI and ChatGPT" at bounding box center [116, 315] width 156 height 31
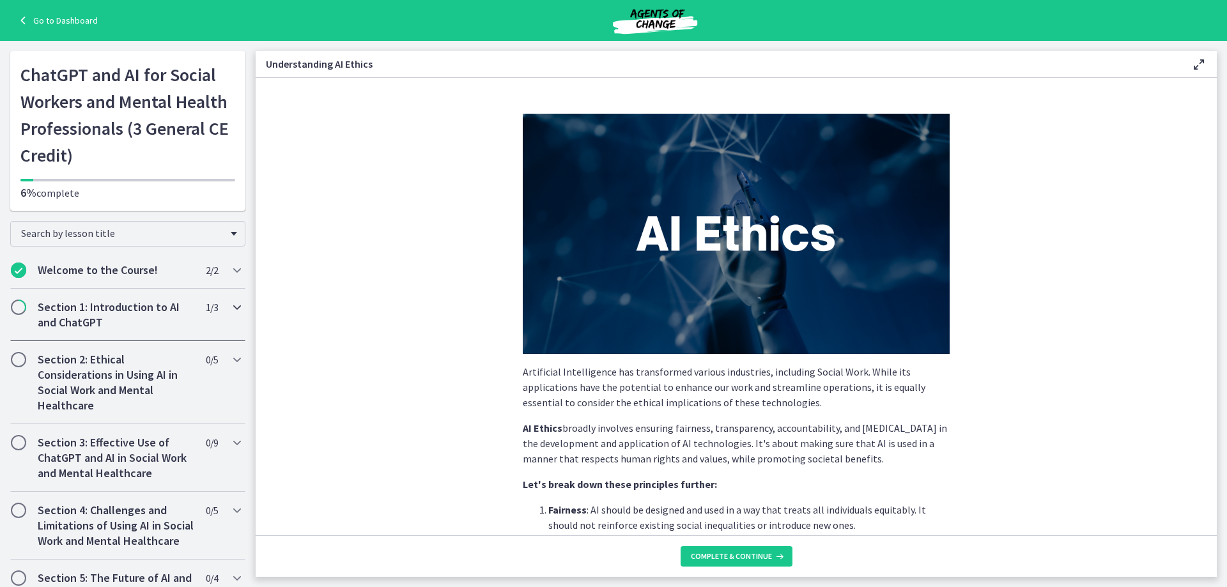
click at [229, 304] on icon "Chapters" at bounding box center [236, 307] width 15 height 15
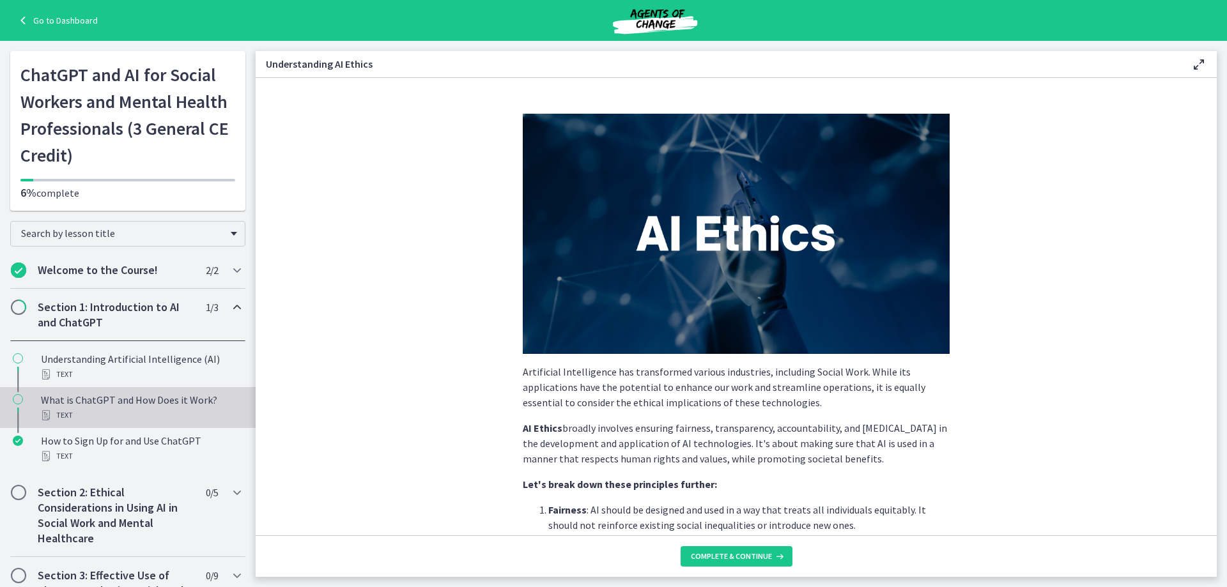
click at [104, 407] on div "What is ChatGPT and How Does it Work? Text" at bounding box center [140, 407] width 199 height 31
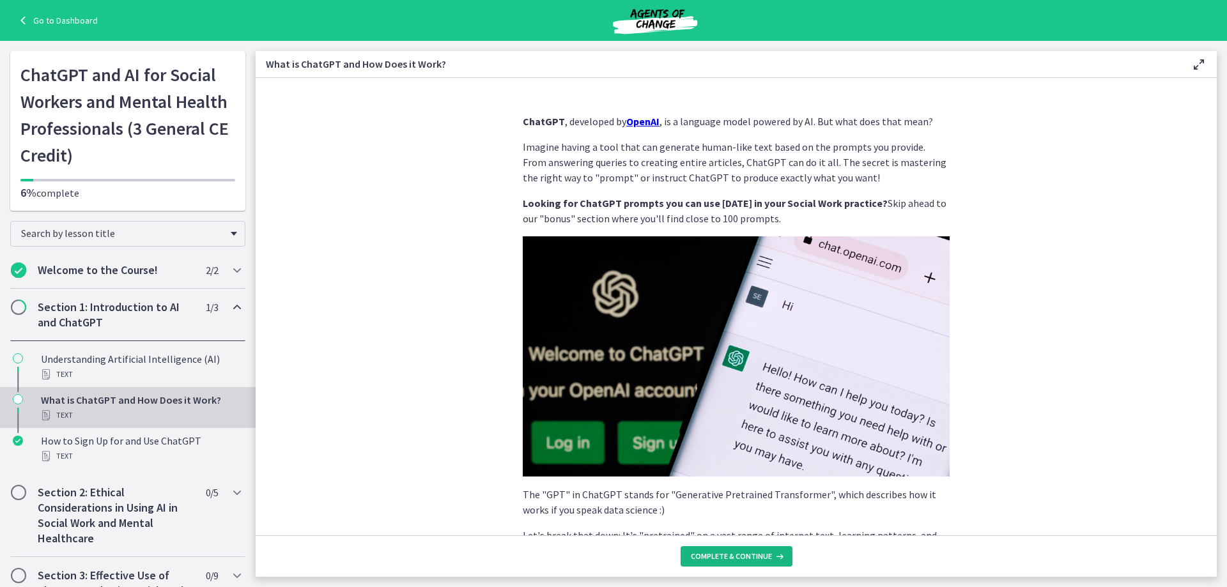
click at [746, 557] on span "Complete & continue" at bounding box center [731, 556] width 81 height 10
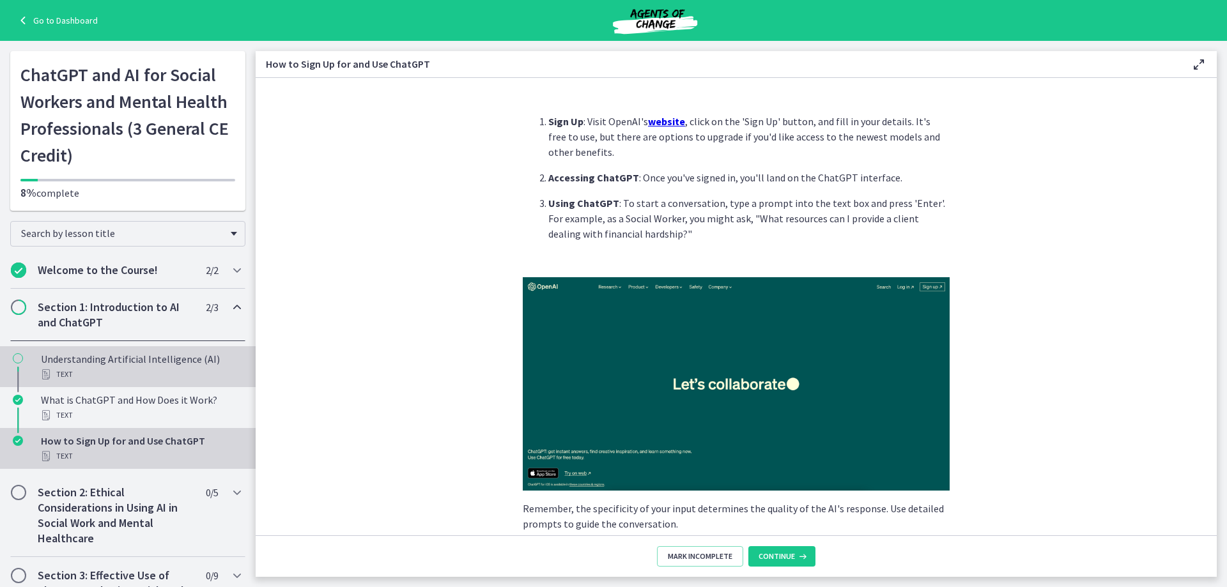
click at [189, 362] on div "Understanding Artificial Intelligence (AI) Text" at bounding box center [140, 366] width 199 height 31
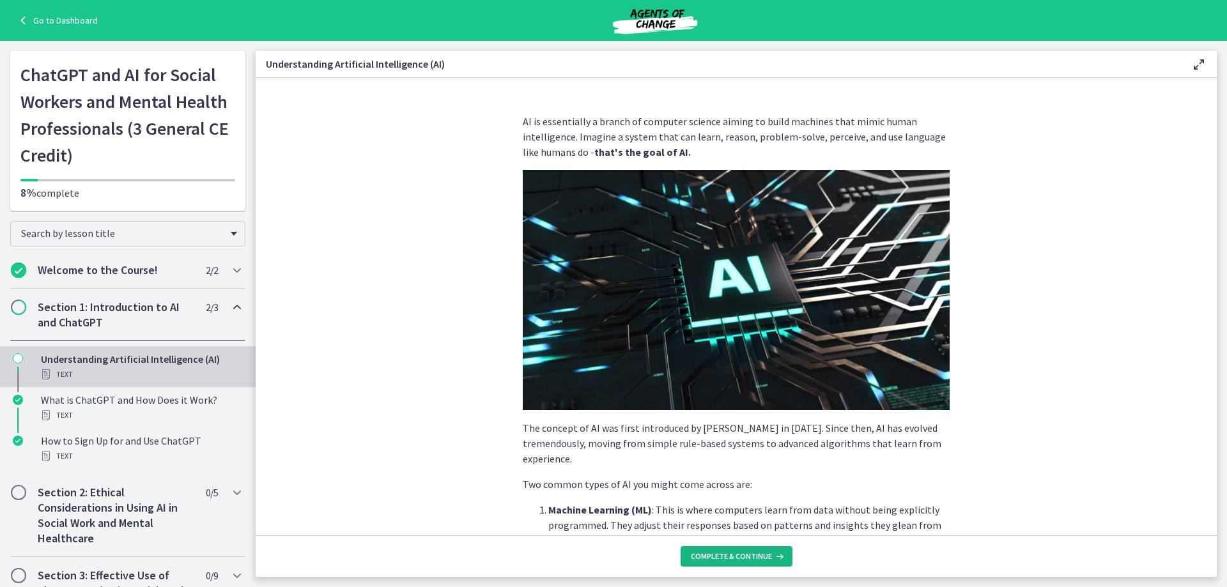
click at [772, 553] on icon at bounding box center [778, 556] width 13 height 10
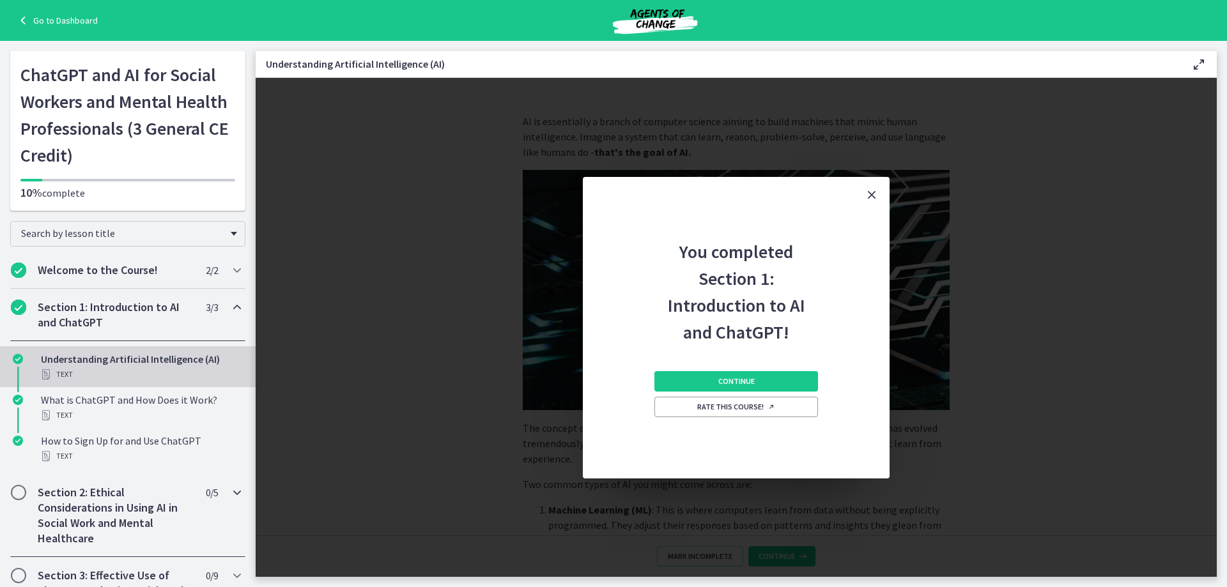
click at [74, 510] on h2 "Section 2: Ethical Considerations in Using AI in Social Work and Mental Healthc…" at bounding box center [116, 515] width 156 height 61
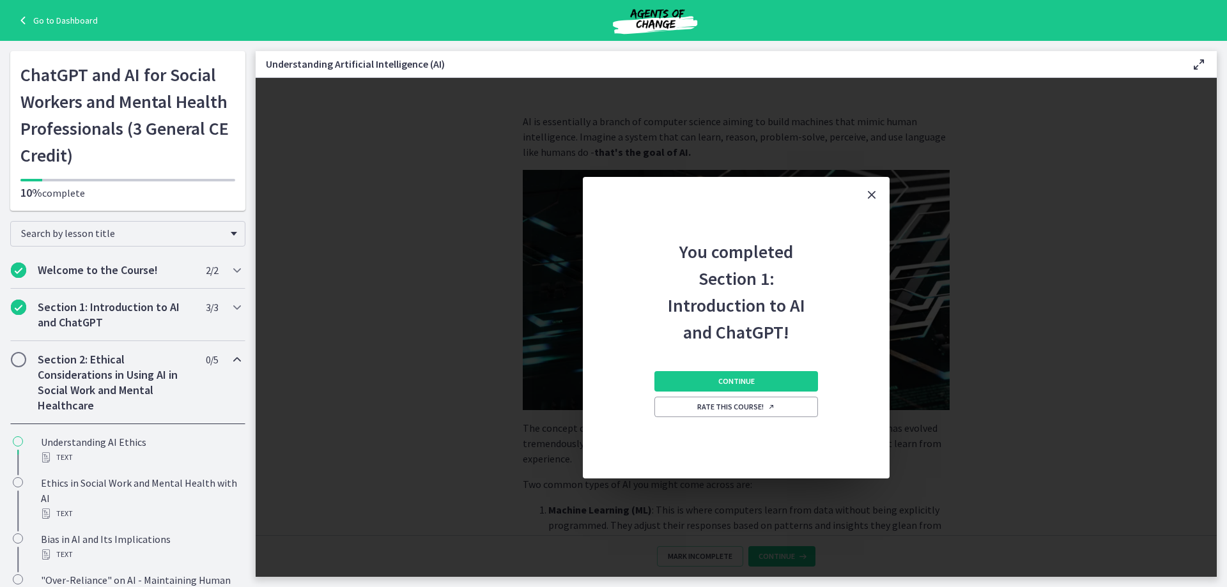
click at [91, 383] on h2 "Section 2: Ethical Considerations in Using AI in Social Work and Mental Healthc…" at bounding box center [116, 382] width 156 height 61
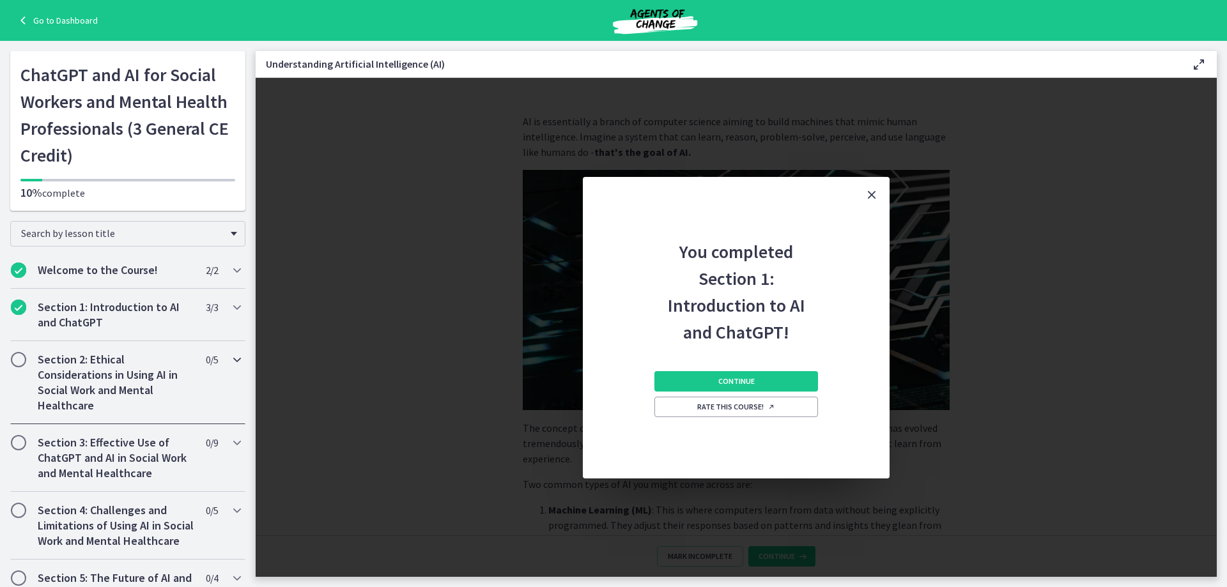
click at [91, 383] on h2 "Section 2: Ethical Considerations in Using AI in Social Work and Mental Healthc…" at bounding box center [116, 382] width 156 height 61
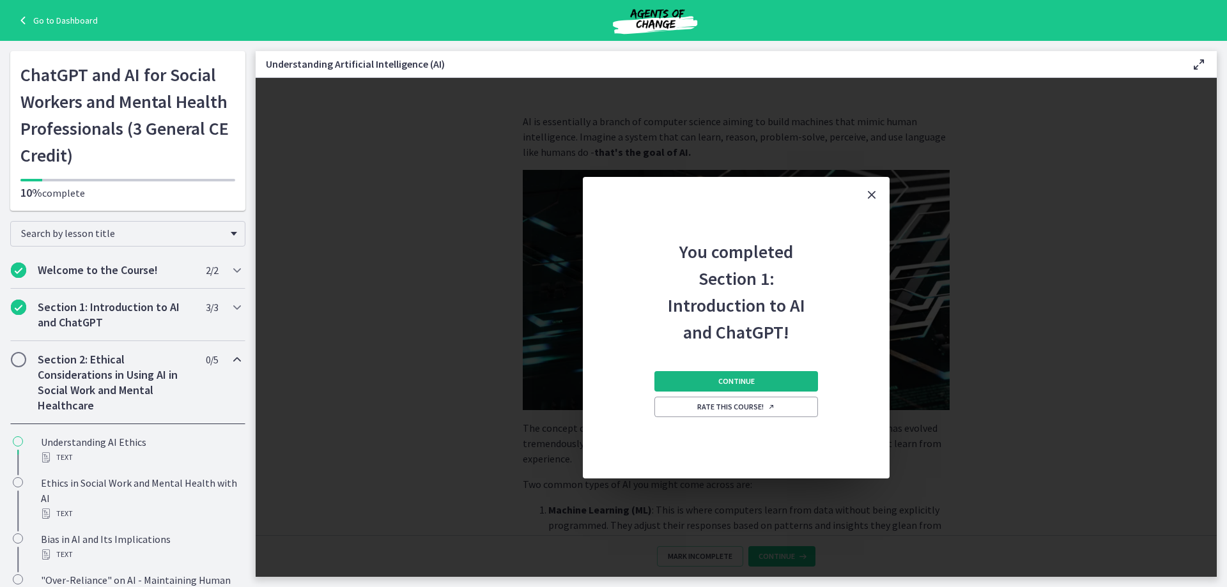
click at [755, 380] on button "Continue" at bounding box center [736, 381] width 164 height 20
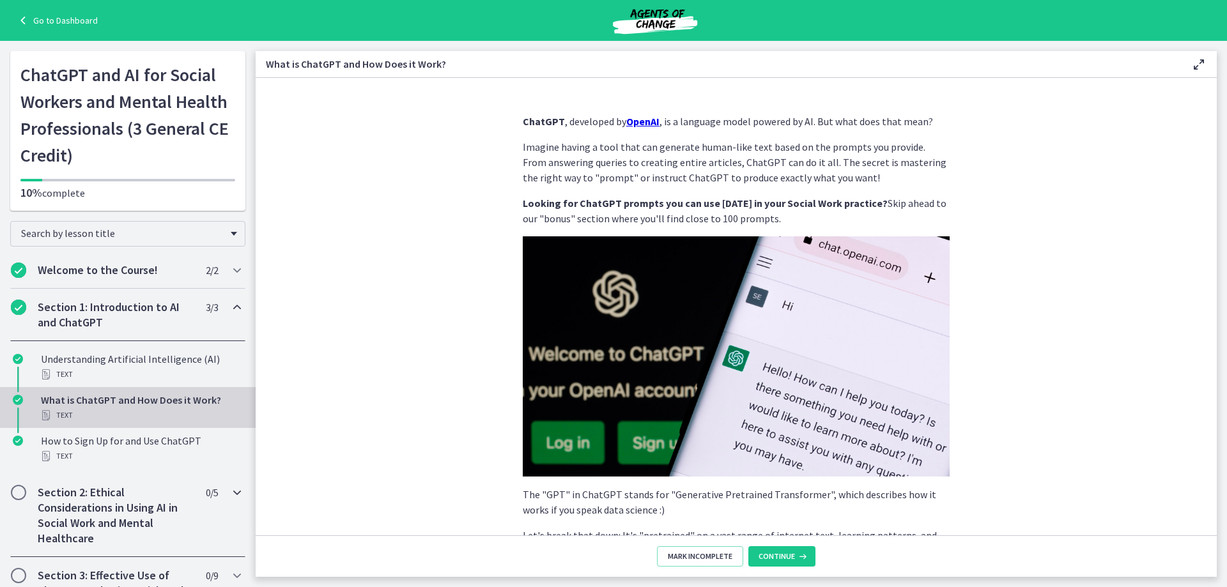
click at [66, 500] on h2 "Section 2: Ethical Considerations in Using AI in Social Work and Mental Healthc…" at bounding box center [116, 515] width 156 height 61
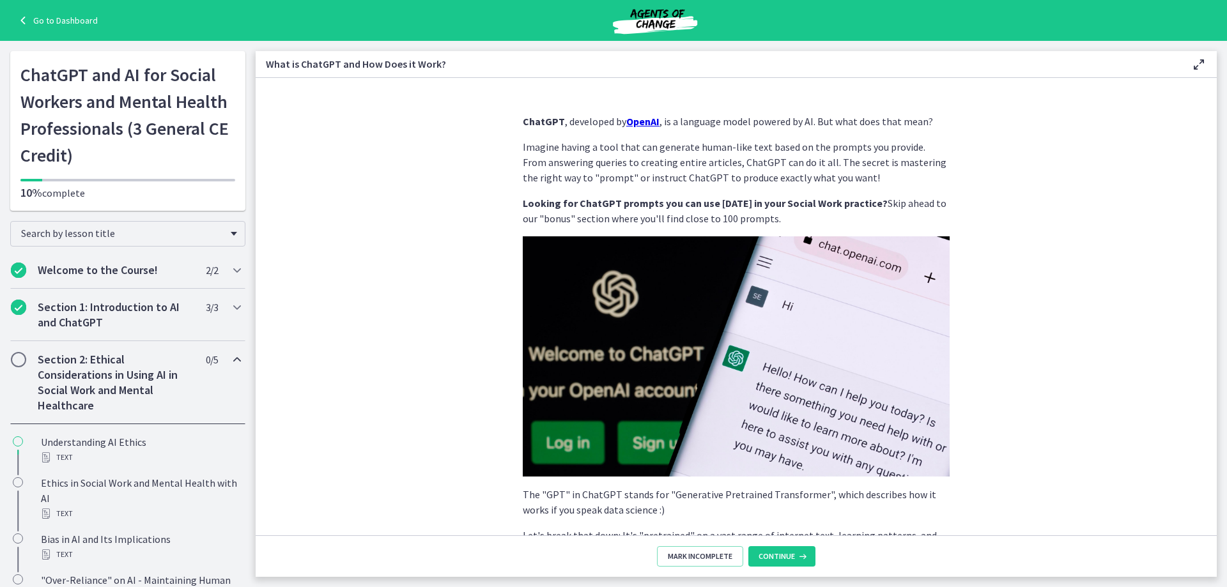
click at [138, 369] on h2 "Section 2: Ethical Considerations in Using AI in Social Work and Mental Healthc…" at bounding box center [116, 382] width 156 height 61
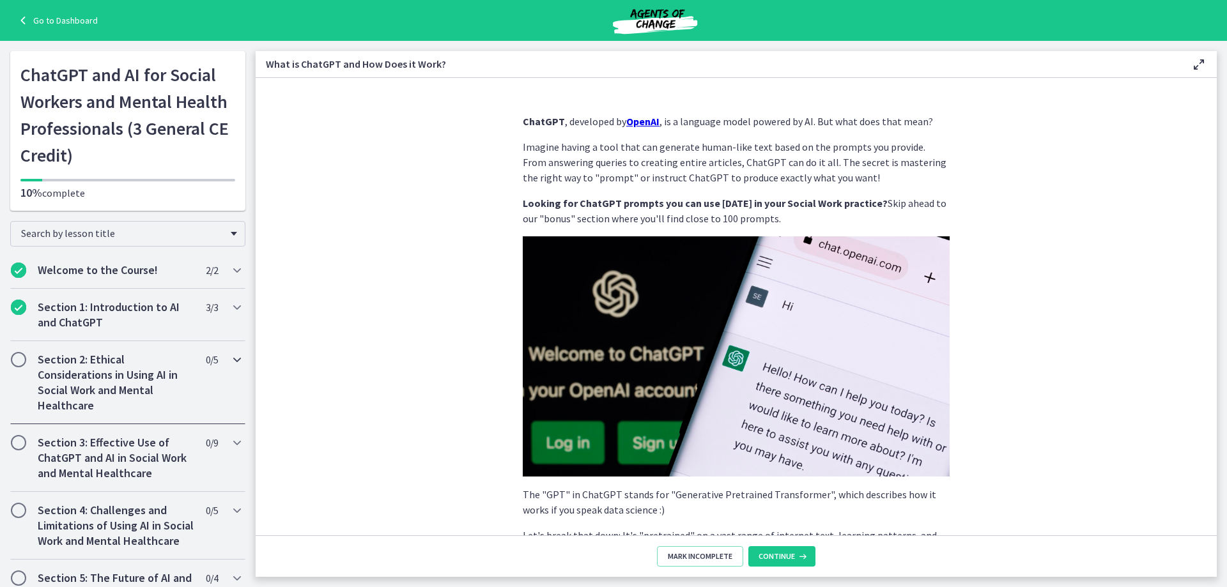
click at [139, 369] on h2 "Section 2: Ethical Considerations in Using AI in Social Work and Mental Healthc…" at bounding box center [116, 382] width 156 height 61
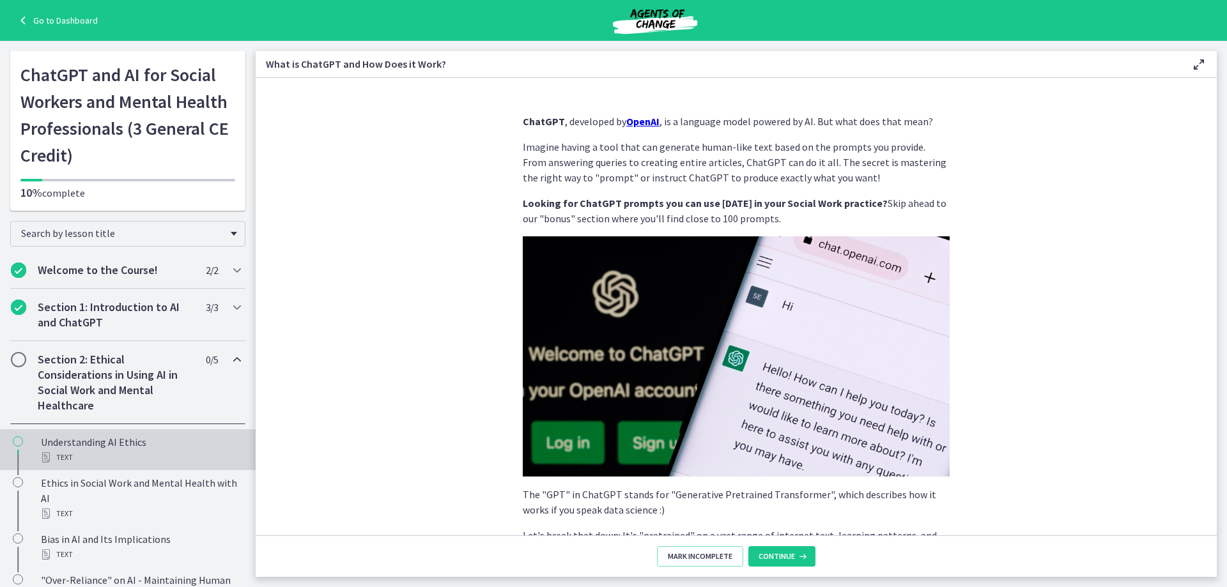
click at [116, 441] on div "Understanding AI Ethics Text" at bounding box center [140, 450] width 199 height 31
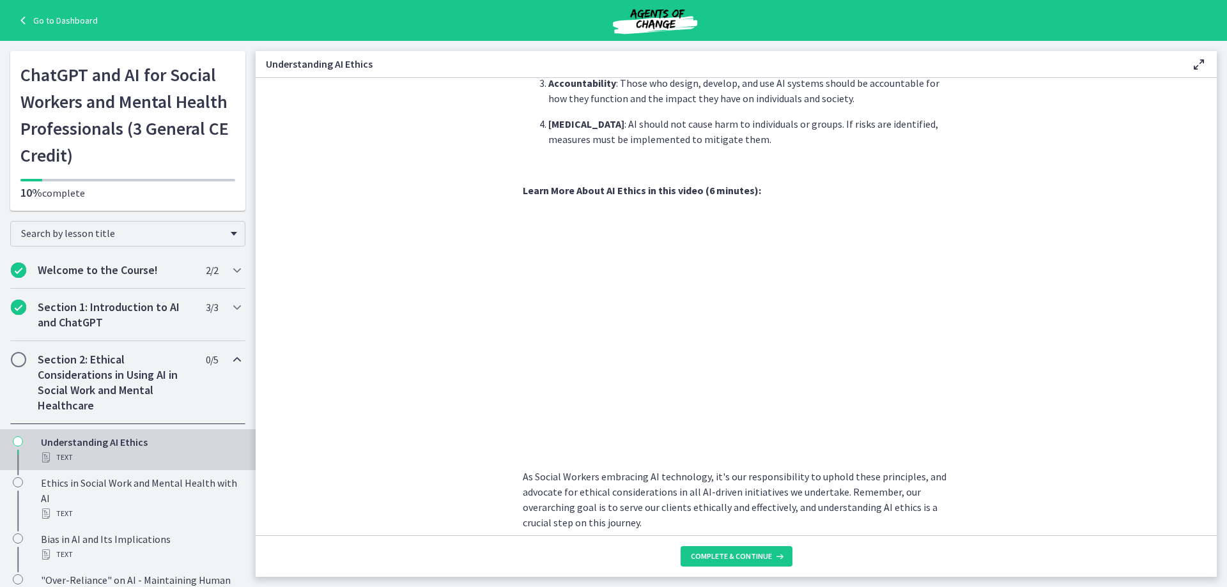
scroll to position [511, 0]
click at [735, 552] on span "Complete & continue" at bounding box center [731, 556] width 81 height 10
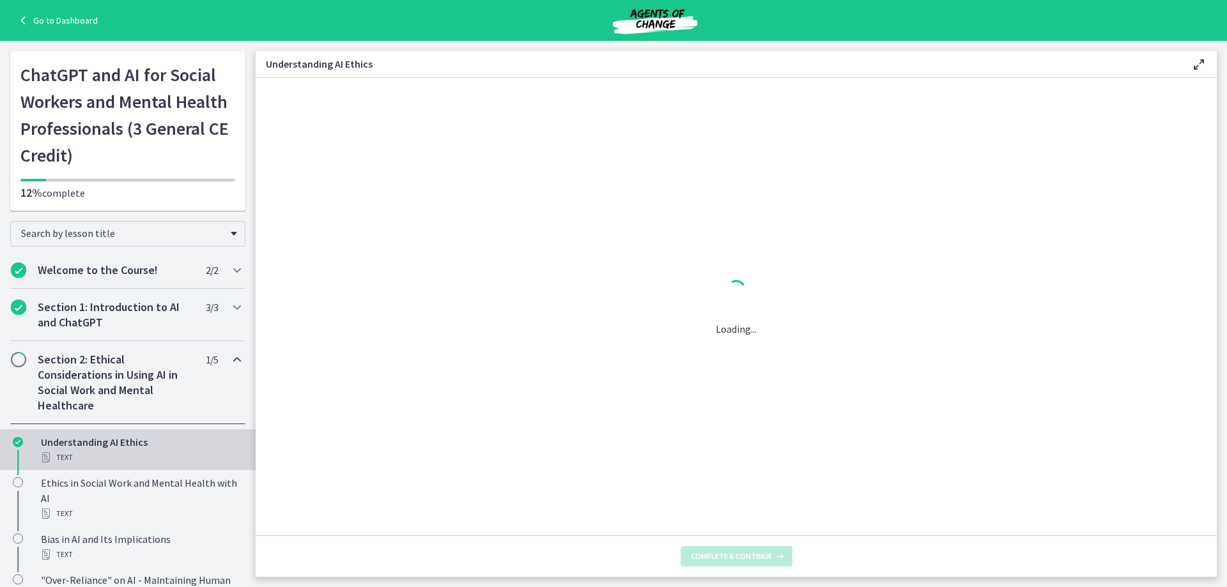
scroll to position [0, 0]
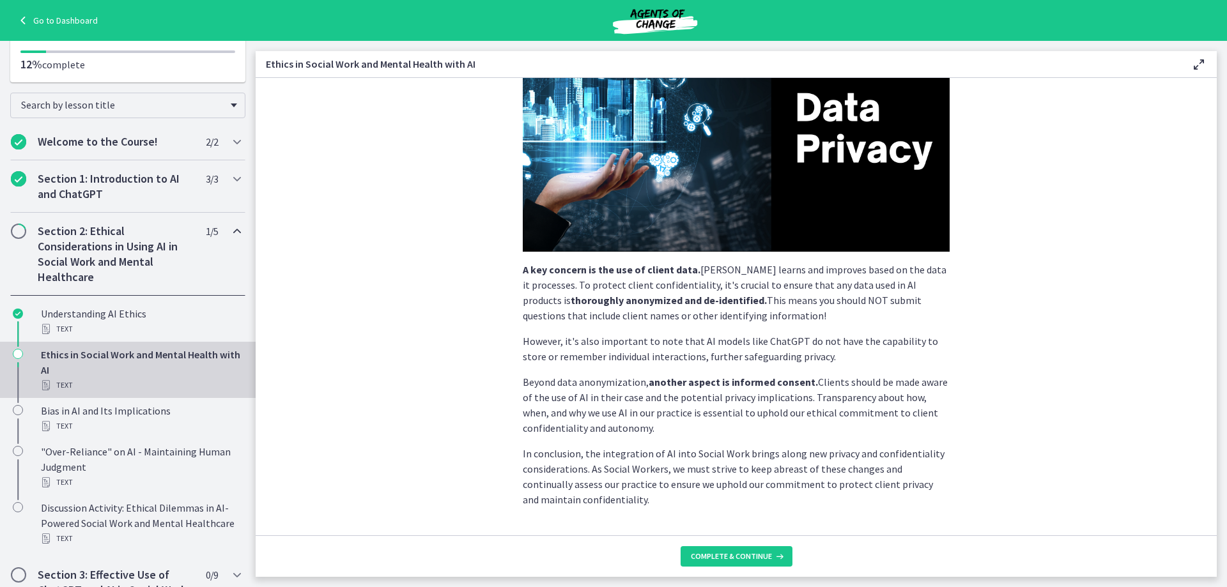
scroll to position [248, 0]
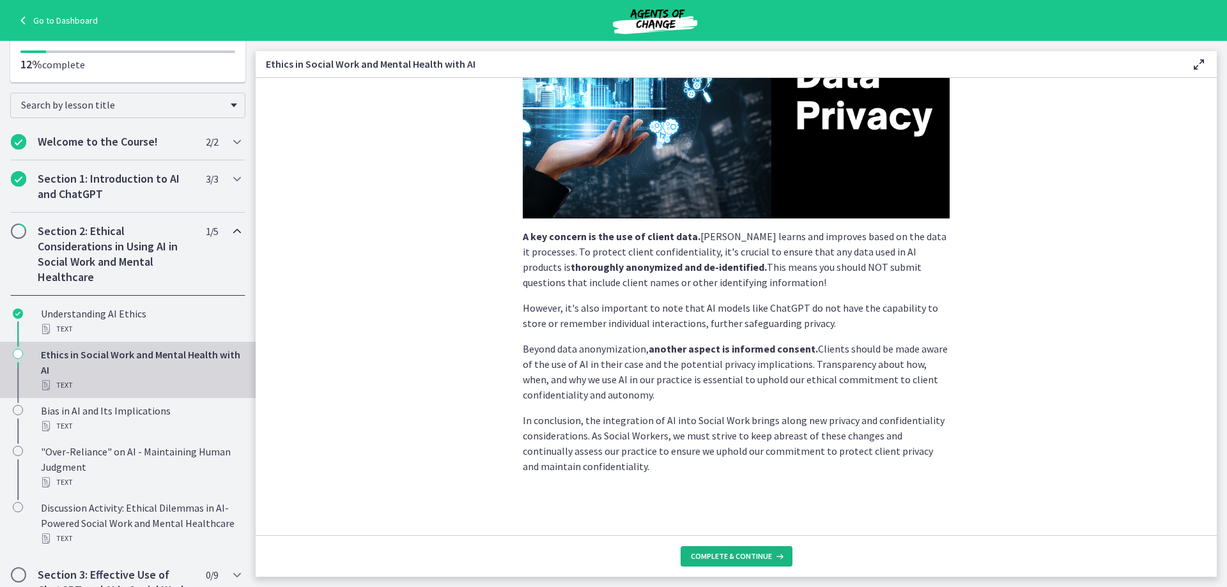
click at [721, 556] on span "Complete & continue" at bounding box center [731, 556] width 81 height 10
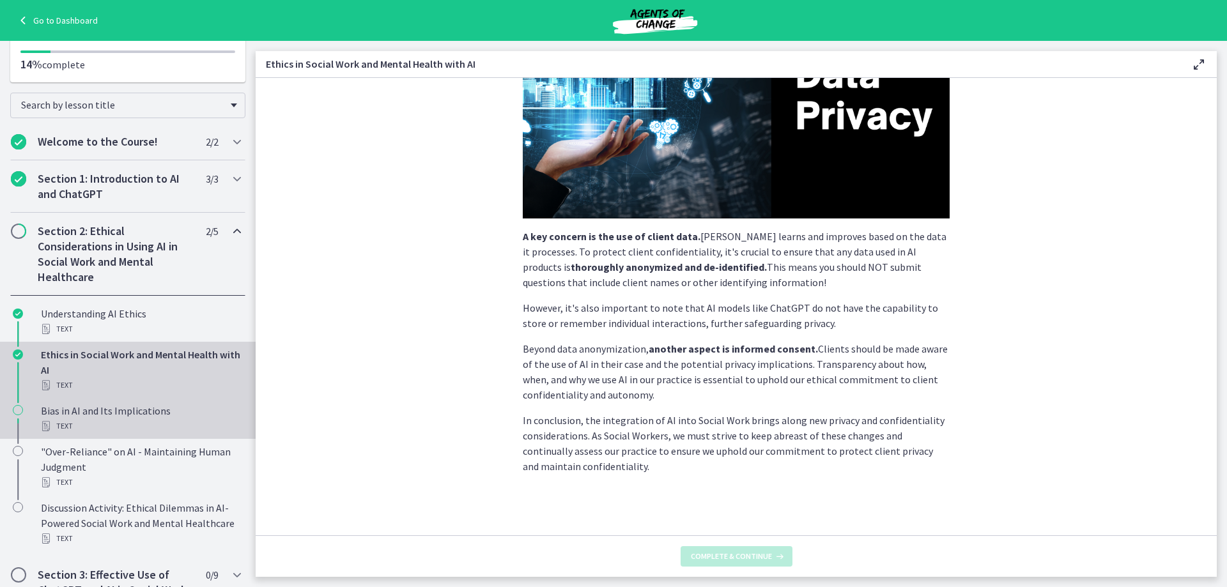
scroll to position [0, 0]
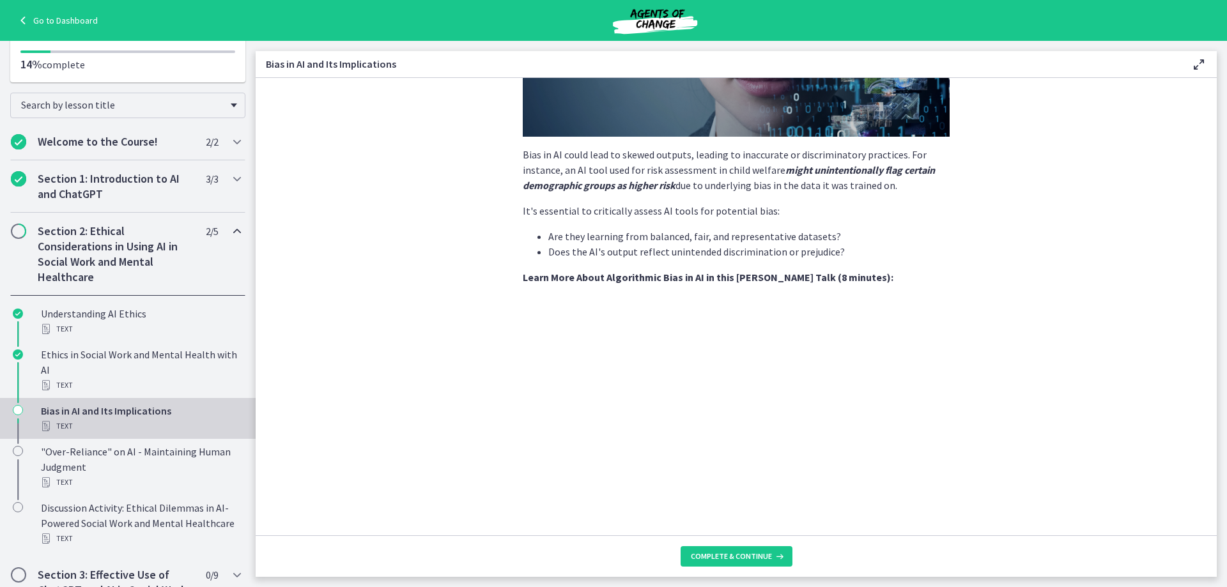
scroll to position [320, 0]
